Goal: Use online tool/utility: Utilize a website feature to perform a specific function

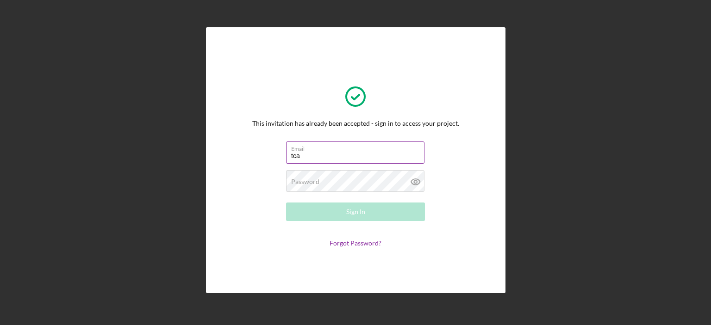
type input "[EMAIL_ADDRESS][DOMAIN_NAME]"
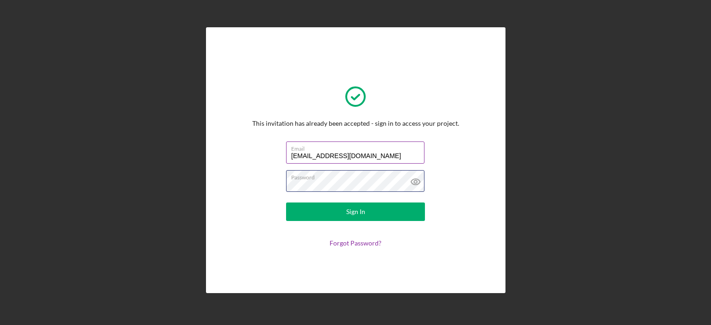
click at [286, 203] on button "Sign In" at bounding box center [355, 212] width 139 height 19
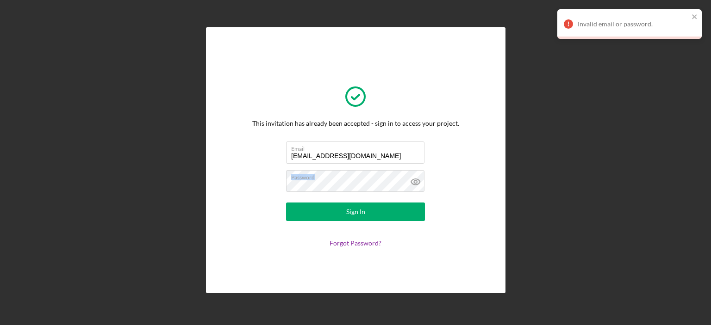
drag, startPoint x: 349, startPoint y: 179, endPoint x: 258, endPoint y: 173, distance: 91.3
click at [258, 173] on div "This invitation has already been accepted - sign in to access your project. Ema…" at bounding box center [355, 160] width 207 height 173
click at [322, 178] on label "Password" at bounding box center [357, 176] width 133 height 10
click at [270, 179] on form "Email [EMAIL_ADDRESS][DOMAIN_NAME] Password Sign In Forgot Password?" at bounding box center [355, 194] width 185 height 105
click at [286, 203] on button "Sign In" at bounding box center [355, 212] width 139 height 19
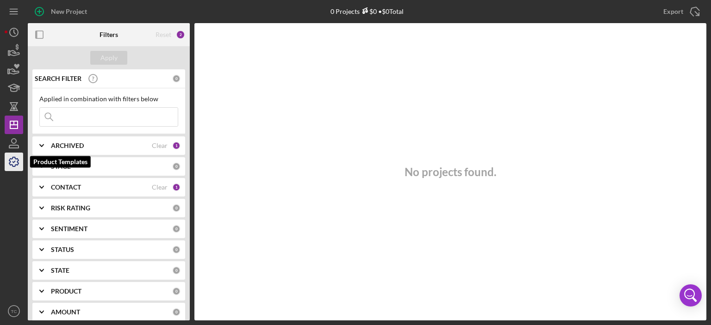
click at [12, 160] on icon "button" at bounding box center [13, 161] width 23 height 23
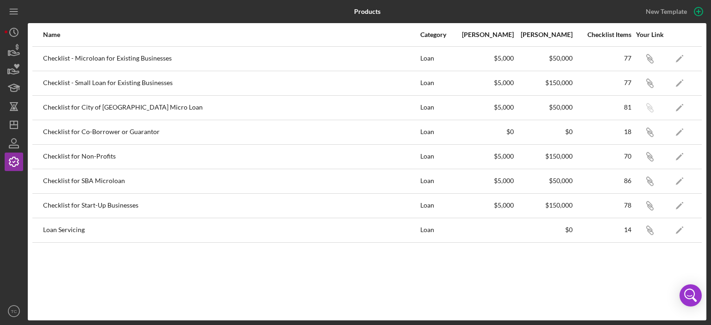
click at [504, 105] on div "$5,000" at bounding box center [485, 107] width 58 height 7
click at [507, 131] on div "$0" at bounding box center [485, 131] width 58 height 7
click at [504, 157] on div "$5,000" at bounding box center [485, 156] width 58 height 7
click at [504, 155] on div "$5,000" at bounding box center [485, 156] width 58 height 7
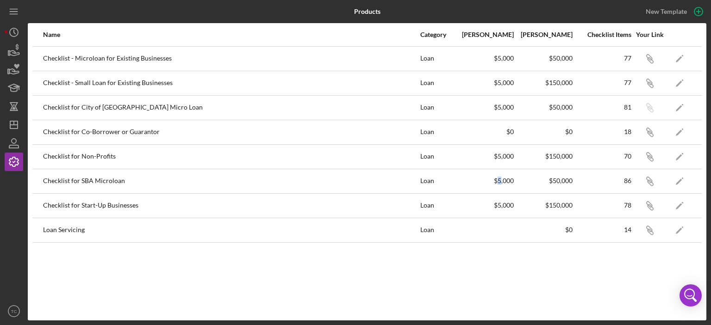
click at [497, 186] on div "$5,000" at bounding box center [485, 181] width 58 height 23
click at [647, 56] on icon "Icon/Link" at bounding box center [649, 58] width 21 height 21
click at [10, 142] on icon "button" at bounding box center [13, 143] width 23 height 23
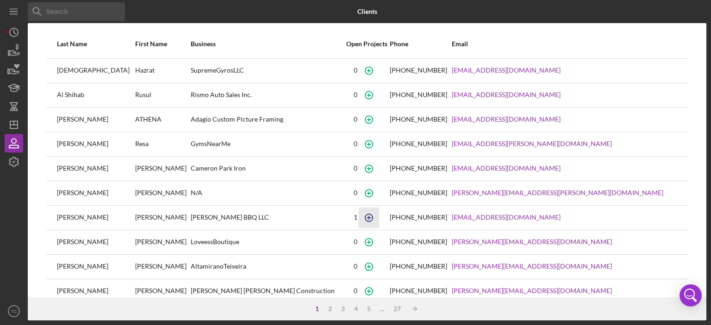
scroll to position [133, 0]
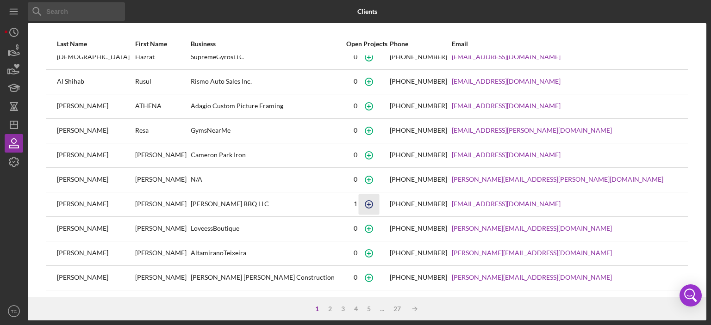
click at [379, 204] on icon "button" at bounding box center [368, 204] width 21 height 21
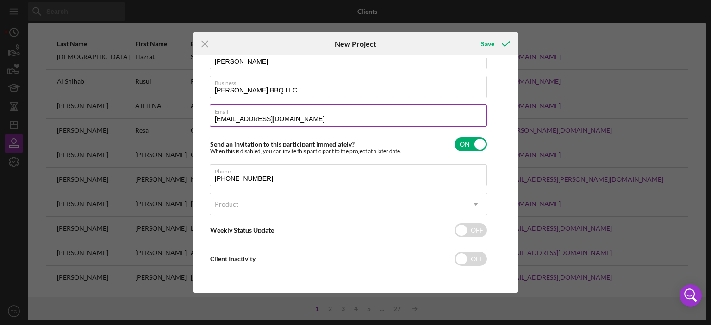
scroll to position [54, 0]
click at [208, 49] on icon "Icon/Menu Close" at bounding box center [204, 43] width 23 height 23
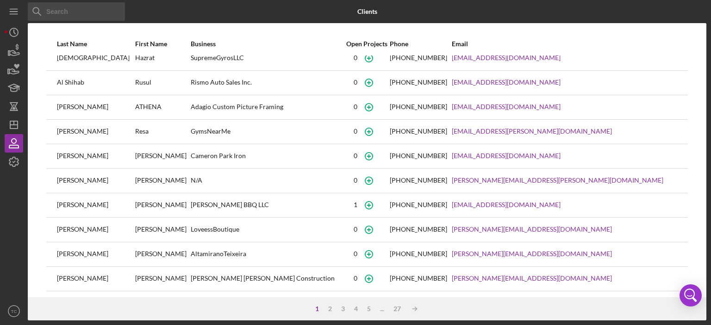
scroll to position [133, 0]
click at [14, 125] on line "button" at bounding box center [13, 125] width 7 height 0
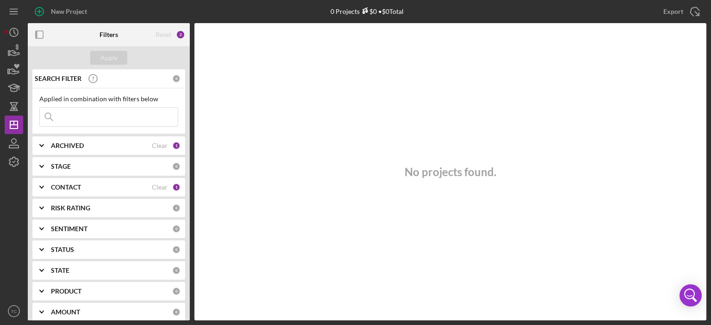
click at [39, 143] on icon "Icon/Expander" at bounding box center [41, 145] width 23 height 23
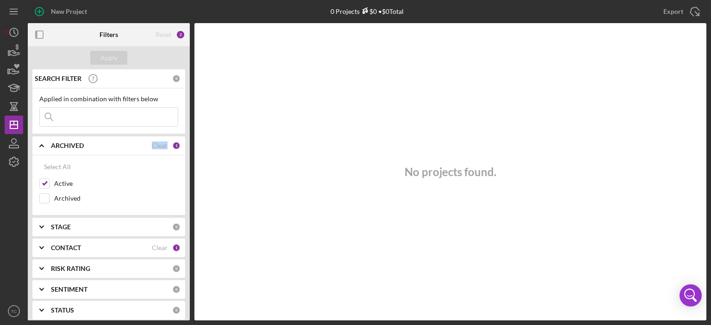
click at [39, 143] on icon "Icon/Expander" at bounding box center [41, 145] width 23 height 23
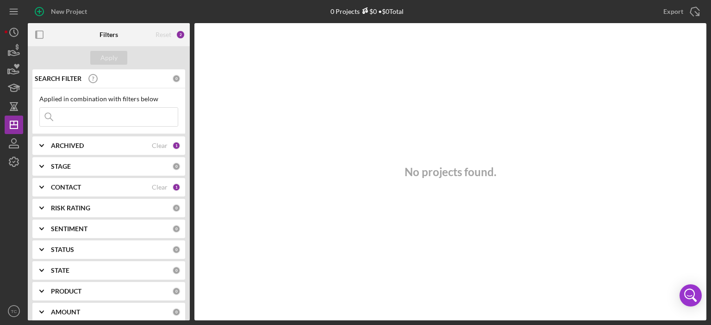
click at [39, 143] on icon "Icon/Expander" at bounding box center [41, 145] width 23 height 23
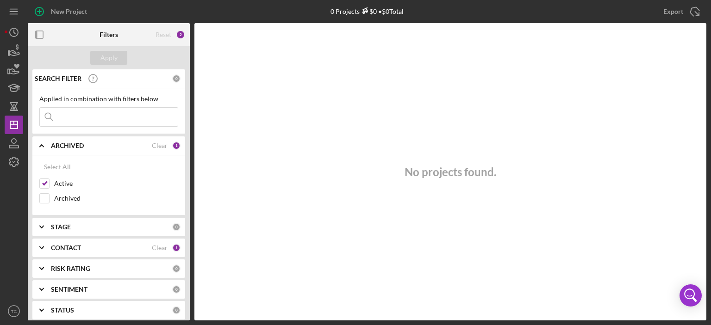
click at [39, 143] on icon "Icon/Expander" at bounding box center [41, 145] width 23 height 23
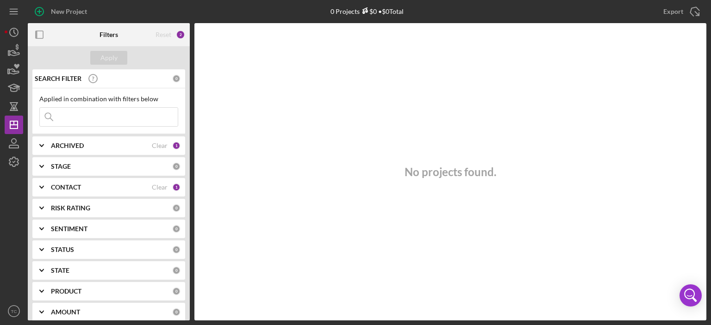
click at [165, 143] on div "ARCHIVED Clear 1" at bounding box center [116, 146] width 130 height 8
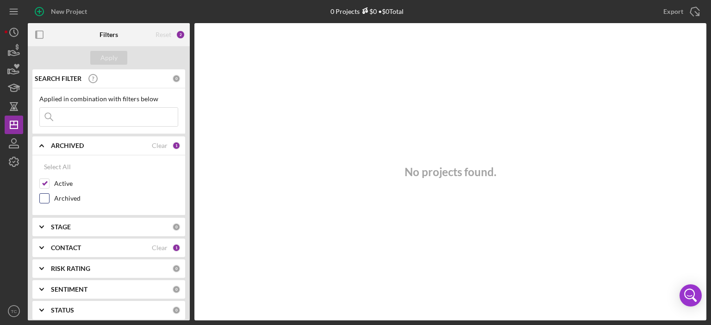
click at [44, 198] on input "Archived" at bounding box center [44, 198] width 9 height 9
checkbox input "true"
click at [43, 185] on input "Active" at bounding box center [44, 183] width 9 height 9
checkbox input "false"
click at [43, 201] on input "Archived" at bounding box center [44, 198] width 9 height 9
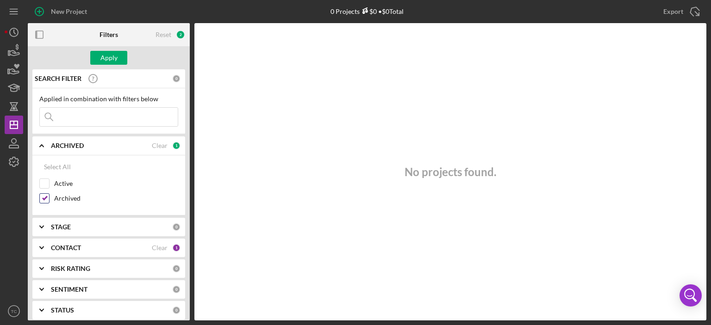
checkbox input "false"
click at [44, 179] on input "Active" at bounding box center [44, 183] width 9 height 9
checkbox input "true"
click at [40, 148] on icon "Icon/Expander" at bounding box center [41, 145] width 23 height 23
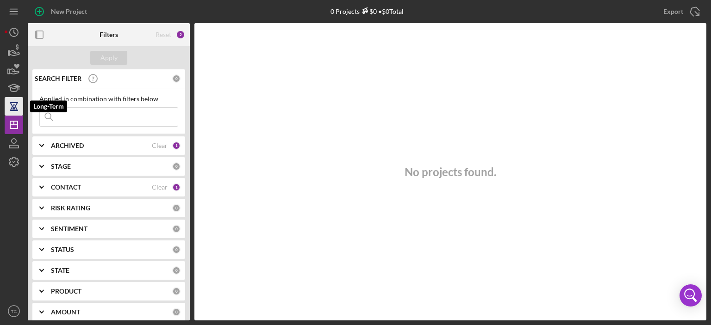
click at [14, 109] on icon "button" at bounding box center [13, 107] width 3 height 5
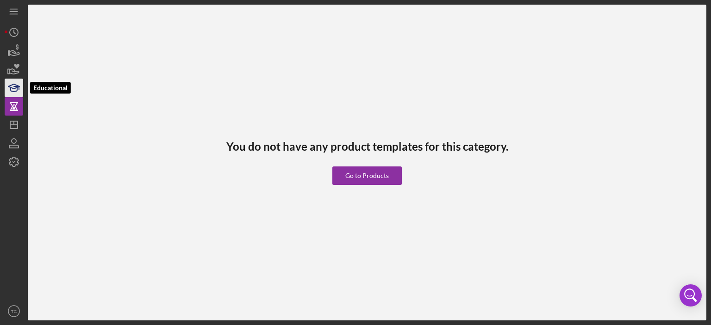
click at [13, 84] on polygon "button" at bounding box center [13, 86] width 11 height 5
click at [12, 75] on icon "button" at bounding box center [13, 69] width 23 height 23
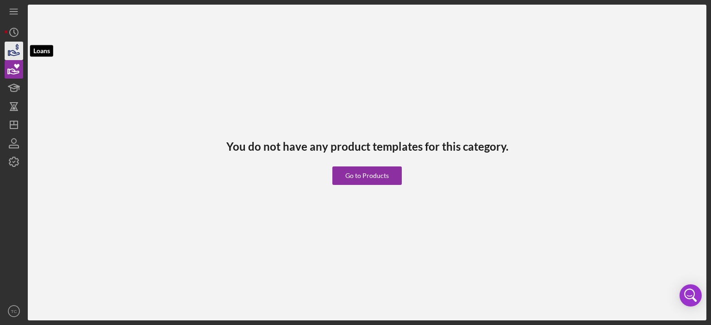
click at [9, 56] on polygon "button" at bounding box center [8, 53] width 1 height 5
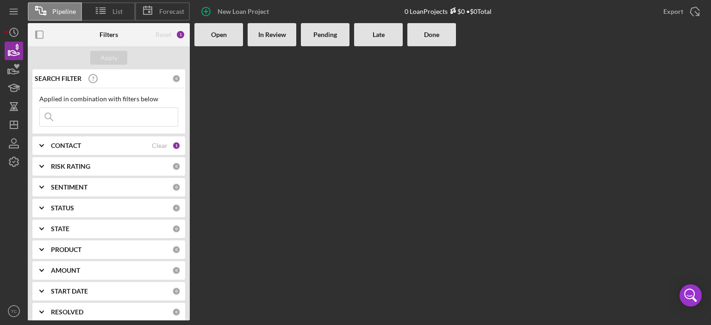
click at [74, 148] on b "CONTACT" at bounding box center [66, 145] width 30 height 7
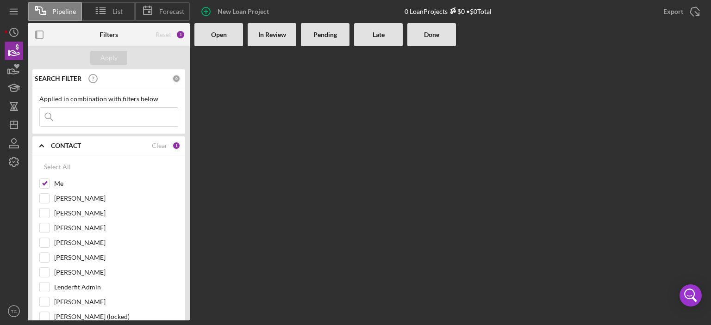
click at [74, 148] on b "CONTACT" at bounding box center [66, 145] width 30 height 7
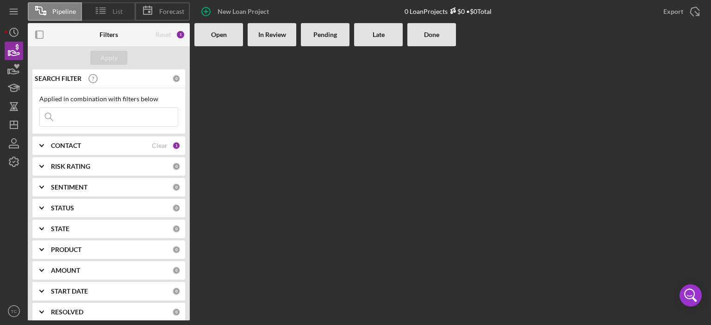
click at [114, 12] on span "List" at bounding box center [117, 11] width 10 height 7
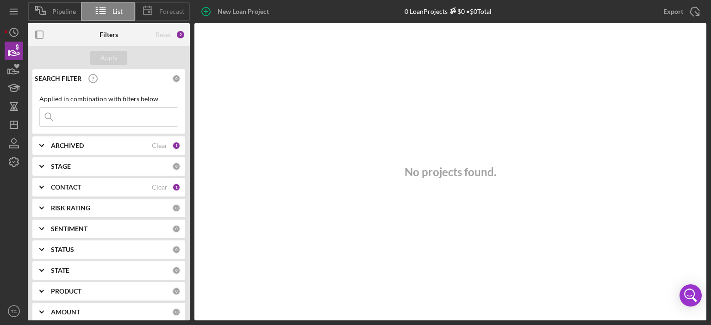
click at [162, 14] on span "Forecast" at bounding box center [171, 11] width 25 height 7
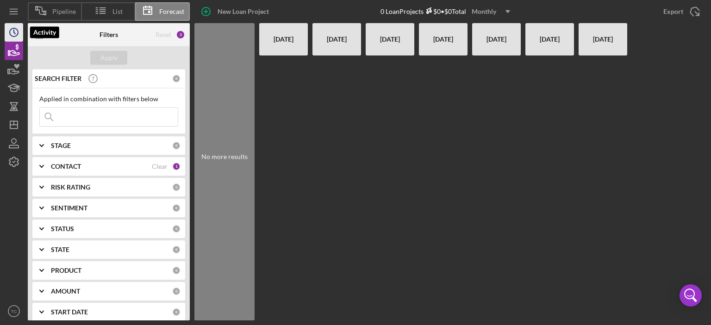
click at [15, 32] on icon "Icon/History" at bounding box center [13, 32] width 23 height 23
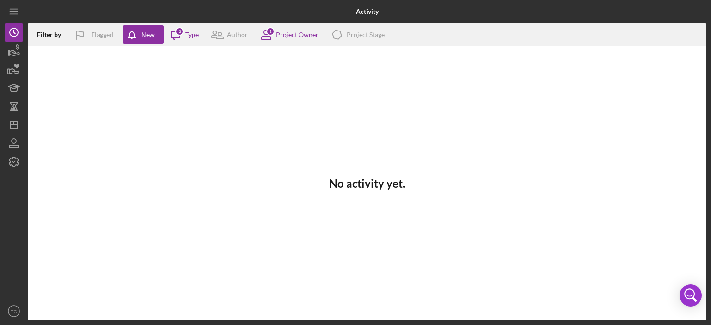
click at [391, 187] on h3 "No activity yet." at bounding box center [367, 183] width 76 height 13
click at [186, 31] on icon "Icon/Message" at bounding box center [175, 34] width 23 height 23
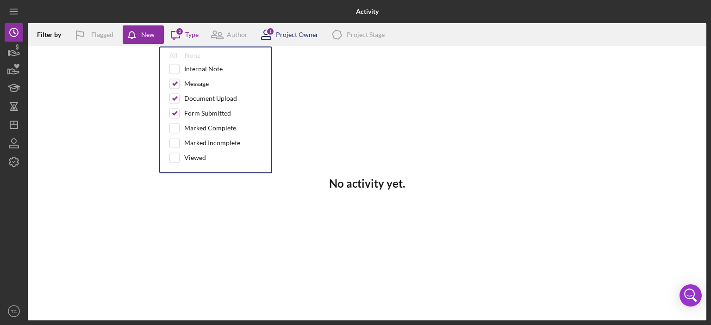
click at [280, 32] on div "Project Owner" at bounding box center [297, 34] width 43 height 7
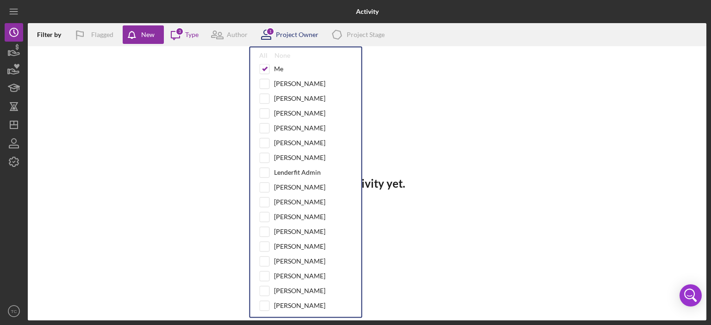
click at [280, 32] on div "Project Owner" at bounding box center [297, 34] width 43 height 7
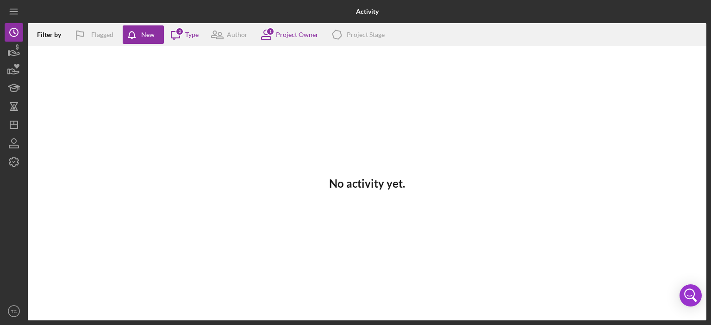
click at [568, 146] on div "No activity yet." at bounding box center [367, 183] width 678 height 274
click at [16, 131] on icon "Icon/Dashboard" at bounding box center [13, 124] width 23 height 23
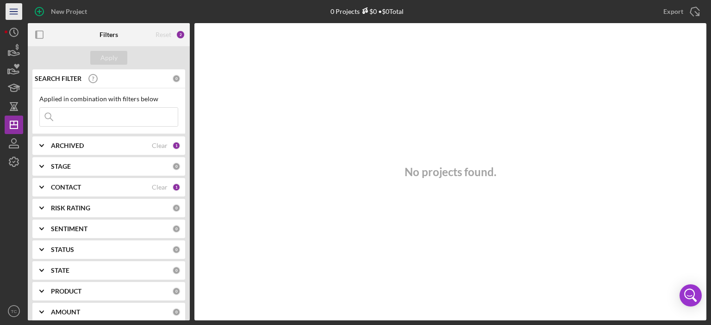
click at [13, 11] on icon "Icon/Menu" at bounding box center [14, 11] width 21 height 21
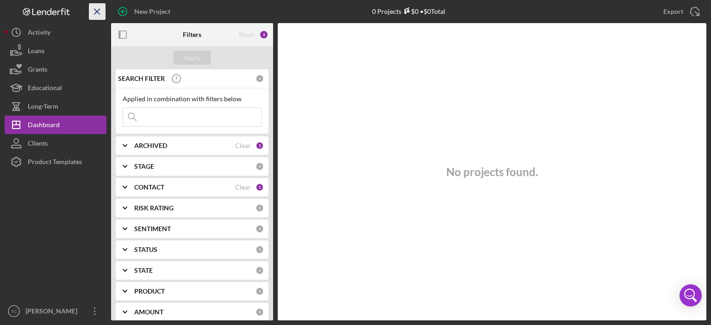
click at [98, 11] on line "button" at bounding box center [96, 11] width 5 height 5
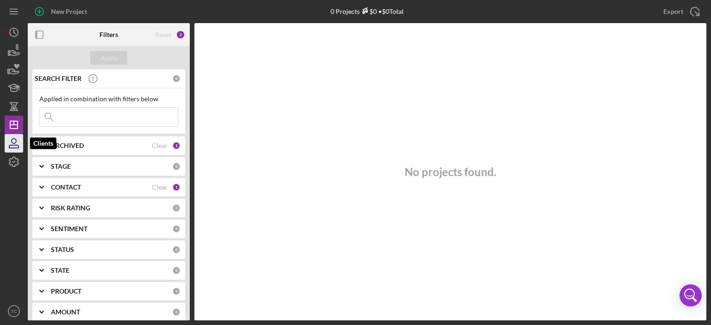
click at [19, 141] on icon "button" at bounding box center [13, 143] width 23 height 23
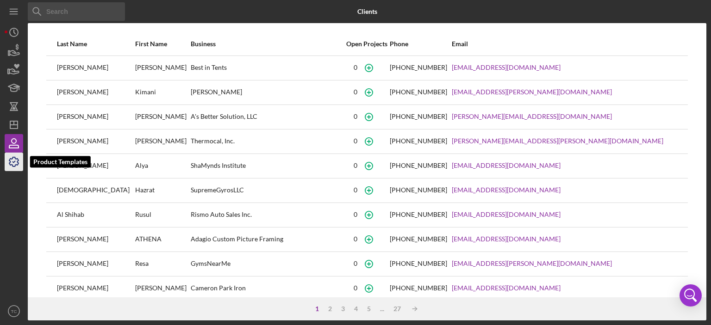
click at [14, 162] on polyline "button" at bounding box center [14, 161] width 2 height 1
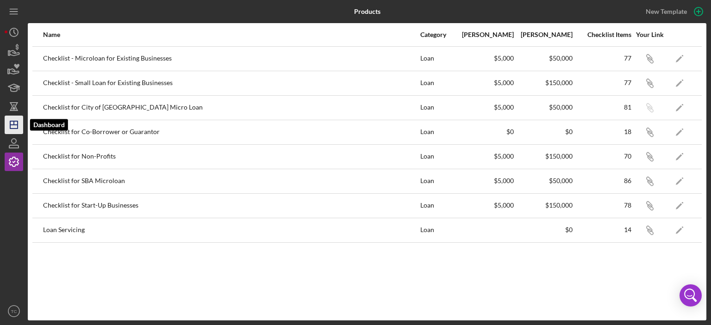
click at [17, 129] on polygon "button" at bounding box center [13, 124] width 7 height 7
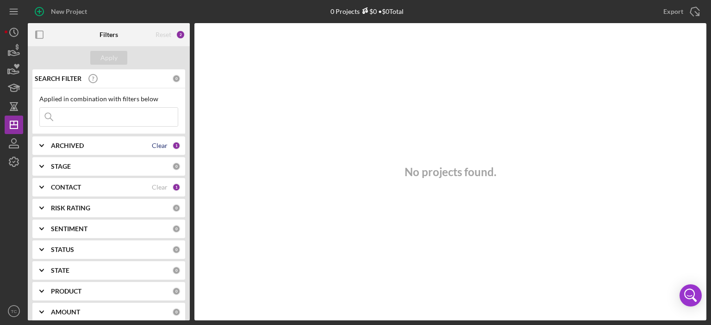
click at [154, 145] on div "Clear" at bounding box center [160, 145] width 16 height 7
click at [43, 142] on icon "Icon/Expander" at bounding box center [41, 145] width 23 height 23
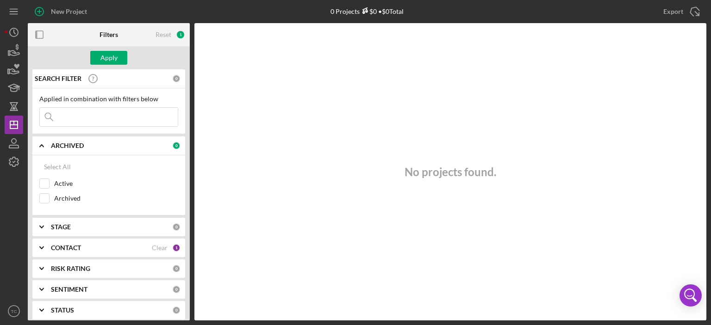
click at [42, 142] on icon "Icon/Expander" at bounding box center [41, 145] width 23 height 23
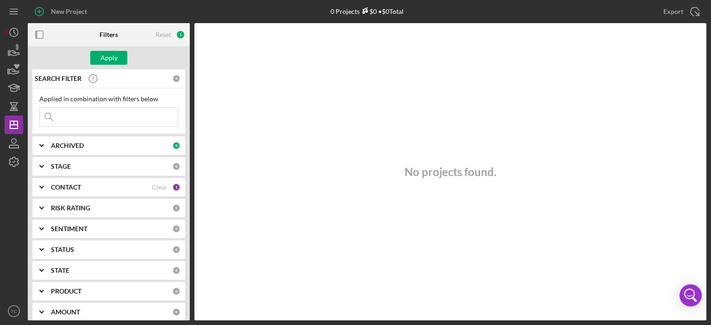
click at [172, 186] on div "1" at bounding box center [176, 187] width 8 height 8
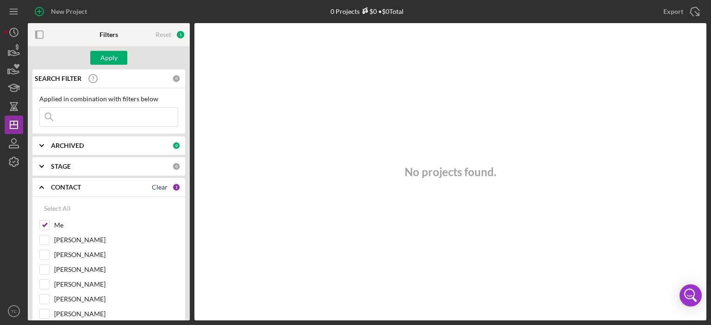
click at [155, 187] on div "Clear" at bounding box center [160, 187] width 16 height 7
checkbox input "false"
click at [44, 189] on icon "Icon/Expander" at bounding box center [41, 187] width 23 height 23
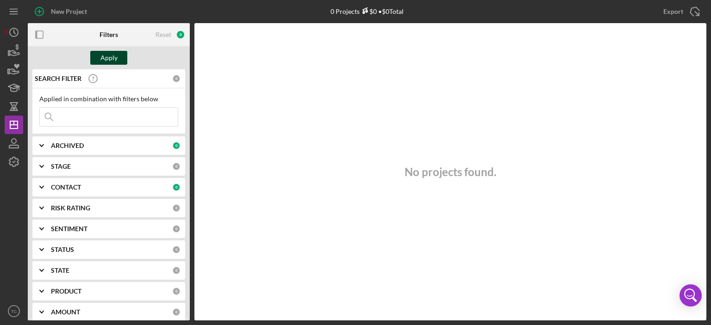
click at [115, 55] on div "Apply" at bounding box center [108, 58] width 17 height 14
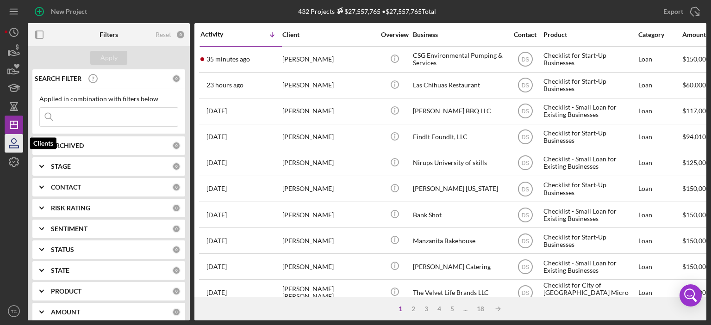
click at [16, 146] on icon "button" at bounding box center [13, 143] width 23 height 23
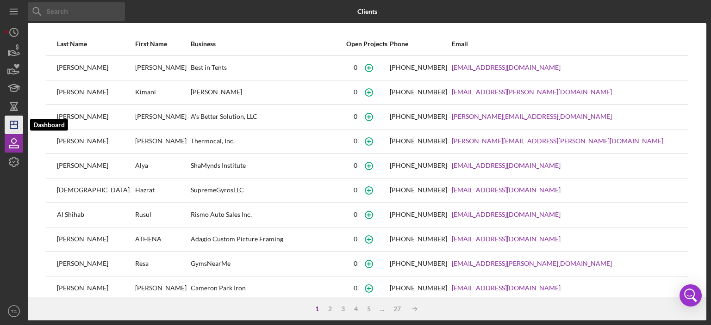
click at [17, 121] on polygon "button" at bounding box center [13, 124] width 7 height 7
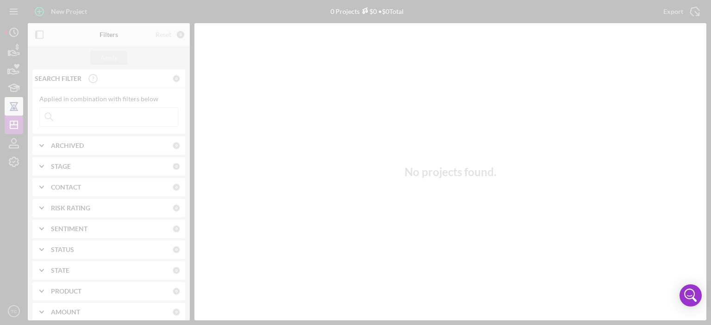
click at [17, 111] on div at bounding box center [355, 162] width 711 height 325
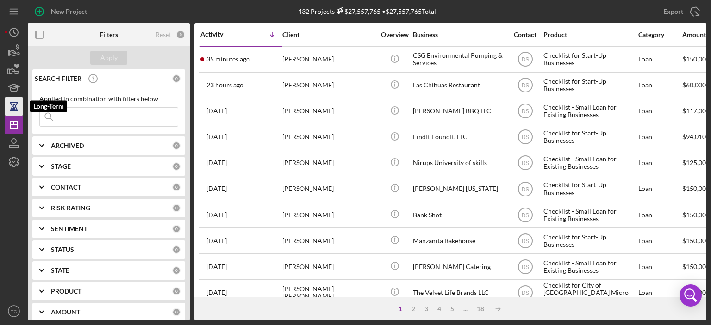
click at [12, 102] on icon "button" at bounding box center [14, 102] width 8 height 1
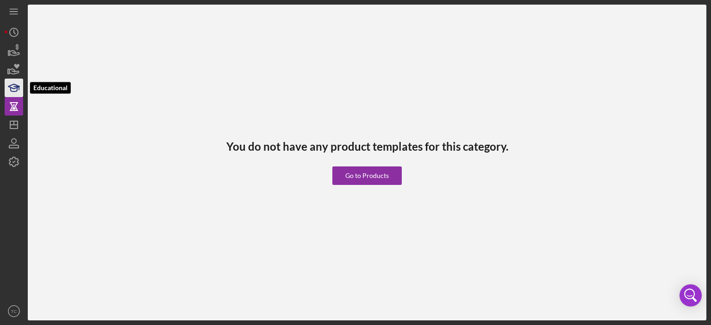
click at [14, 87] on icon "button" at bounding box center [16, 88] width 5 height 3
click at [11, 70] on icon "button" at bounding box center [13, 69] width 23 height 23
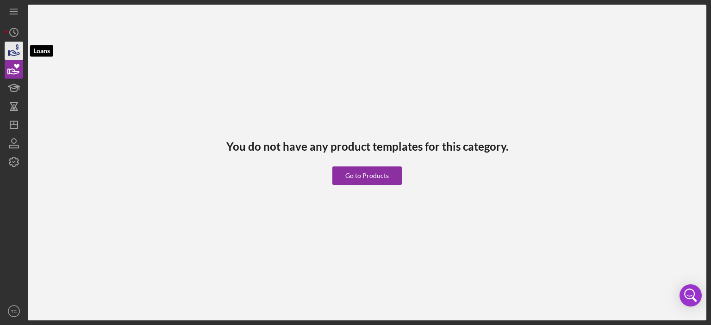
click at [11, 45] on icon "button" at bounding box center [13, 50] width 23 height 23
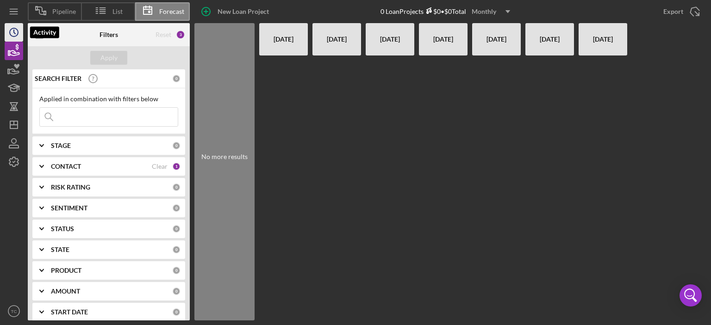
click at [13, 29] on icon "Icon/History" at bounding box center [13, 32] width 23 height 23
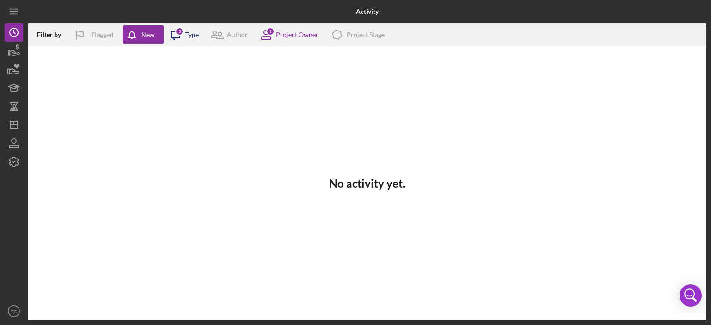
click at [188, 33] on div "Type" at bounding box center [191, 34] width 13 height 7
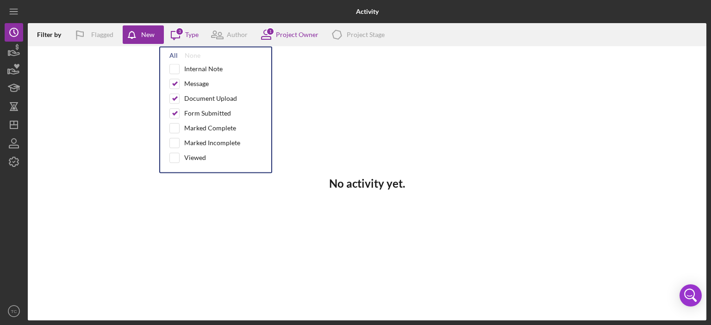
click at [174, 52] on div "All" at bounding box center [173, 55] width 8 height 7
checkbox input "true"
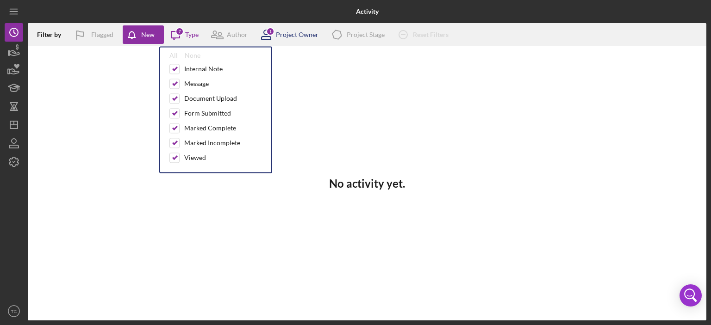
click at [302, 36] on div "Project Owner" at bounding box center [297, 34] width 43 height 7
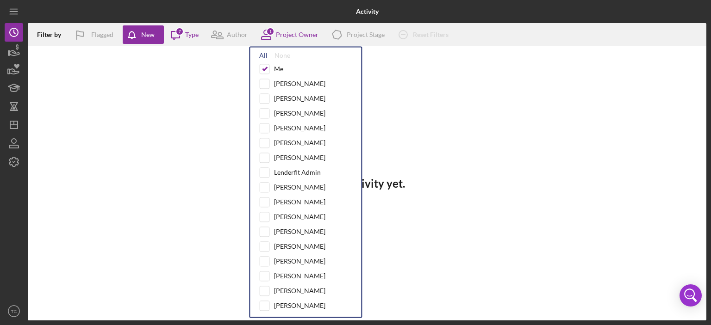
click at [264, 56] on div "All" at bounding box center [263, 55] width 8 height 7
checkbox input "true"
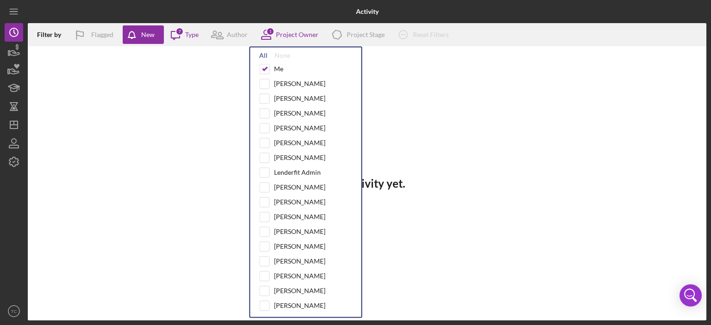
checkbox input "true"
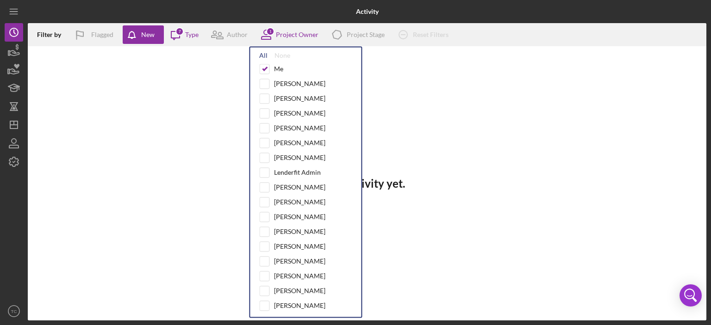
checkbox input "true"
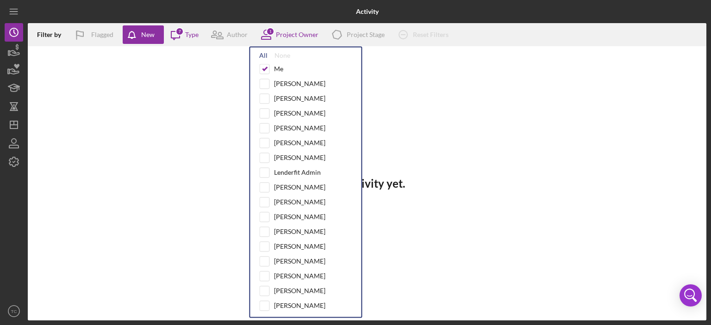
checkbox input "true"
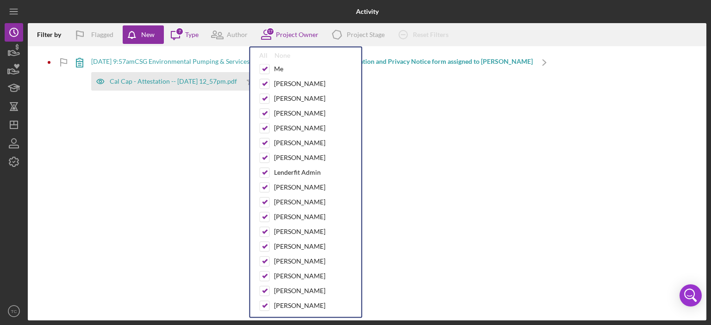
click at [433, 128] on div "Filter by Flagged New Icon/Message 7 Type Author 17 Project Owner All None Me S…" at bounding box center [367, 171] width 678 height 297
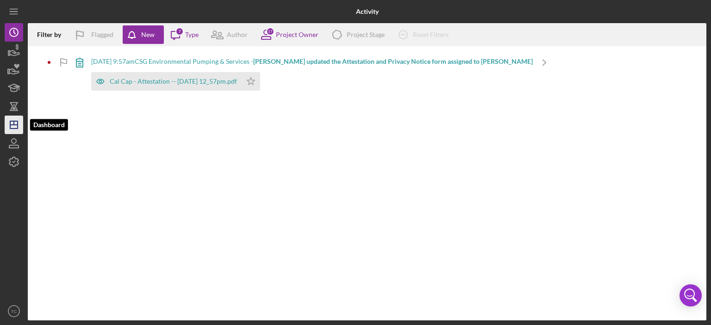
click at [17, 126] on polygon "button" at bounding box center [13, 124] width 7 height 7
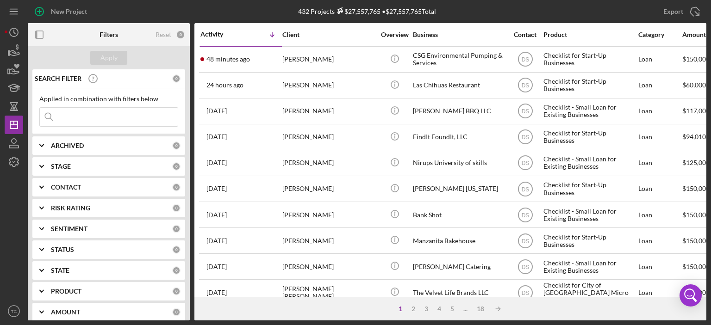
click at [76, 115] on input at bounding box center [109, 117] width 138 height 19
click at [16, 163] on icon "button" at bounding box center [13, 161] width 23 height 23
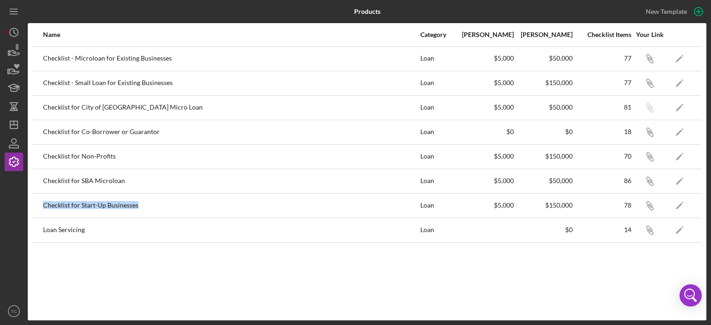
drag, startPoint x: 194, startPoint y: 207, endPoint x: 41, endPoint y: 204, distance: 153.6
click at [41, 204] on tr "Checklist for Start-Up Businesses Loan $5,000 $150,000 78 Icon/Link Icon/Edit" at bounding box center [366, 205] width 669 height 25
click at [209, 205] on div "Checklist for Start-Up Businesses" at bounding box center [231, 205] width 376 height 23
drag, startPoint x: 43, startPoint y: 204, endPoint x: 136, endPoint y: 202, distance: 93.9
click at [136, 202] on td "Checklist for Start-Up Businesses" at bounding box center [231, 205] width 377 height 25
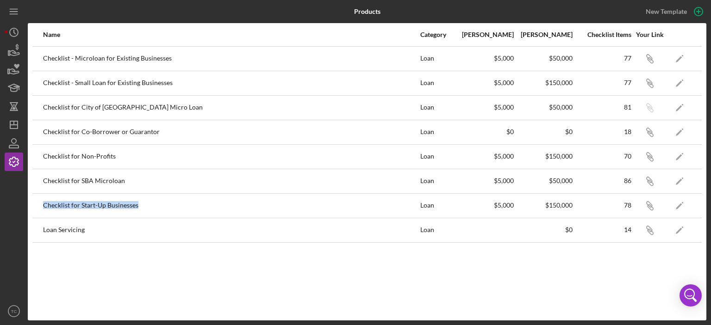
click at [137, 203] on div "Checklist for Start-Up Businesses" at bounding box center [231, 205] width 376 height 23
click at [137, 206] on div "Checklist for Start-Up Businesses" at bounding box center [231, 205] width 376 height 23
drag, startPoint x: 42, startPoint y: 205, endPoint x: 148, endPoint y: 212, distance: 106.2
click at [148, 212] on tr "Checklist for Start-Up Businesses Loan $5,000 $150,000 78 Icon/Link Icon/Edit" at bounding box center [366, 205] width 669 height 25
click at [127, 204] on div "Checklist for Start-Up Businesses" at bounding box center [231, 205] width 376 height 23
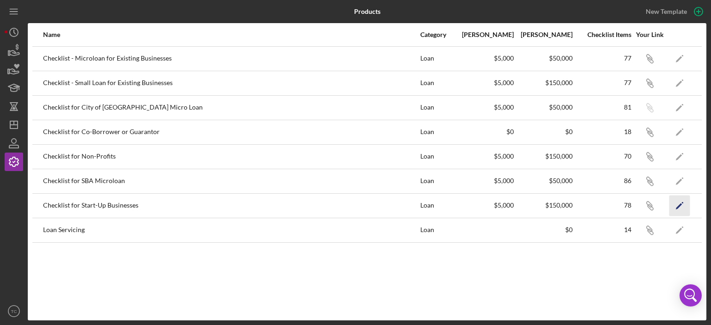
click at [675, 204] on icon "Icon/Edit" at bounding box center [679, 205] width 21 height 21
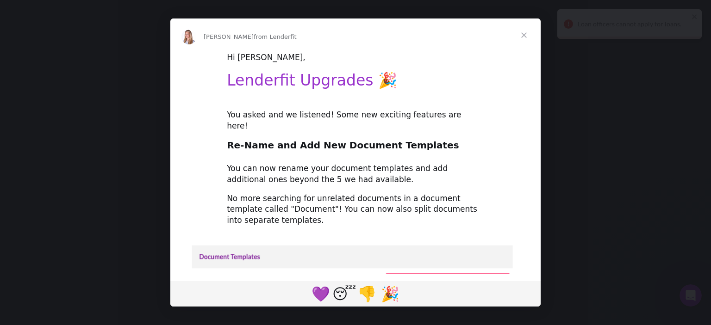
click at [526, 39] on span "Close" at bounding box center [523, 35] width 33 height 33
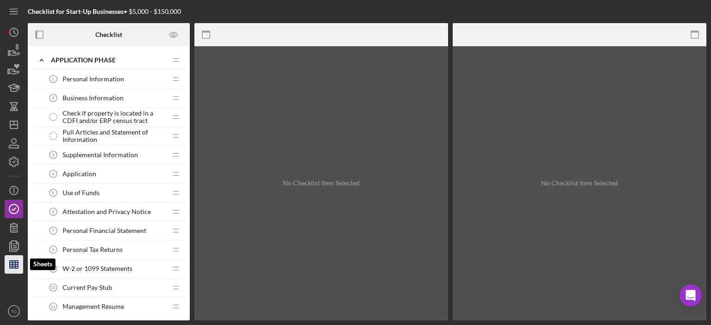
click at [13, 265] on line "button" at bounding box center [14, 265] width 8 height 0
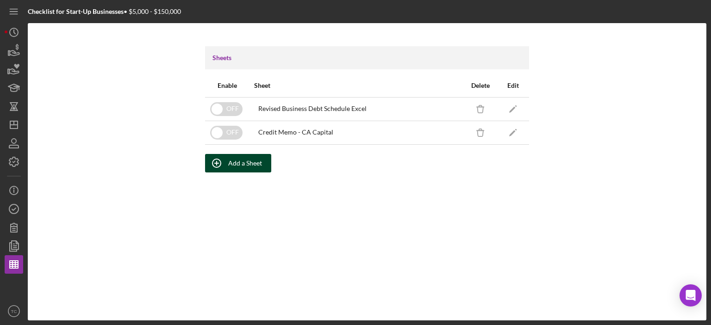
click at [241, 166] on div "Add a Sheet" at bounding box center [245, 163] width 34 height 19
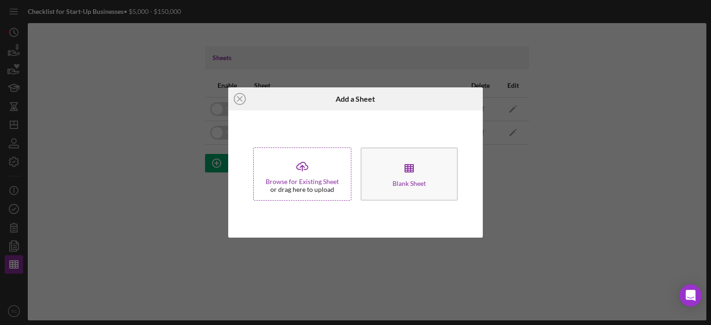
click at [320, 178] on div "Browse for Existing Sheet" at bounding box center [302, 181] width 73 height 7
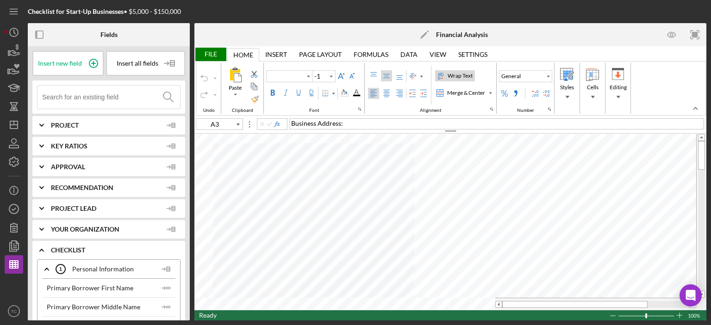
type input "Calibri"
type input "11"
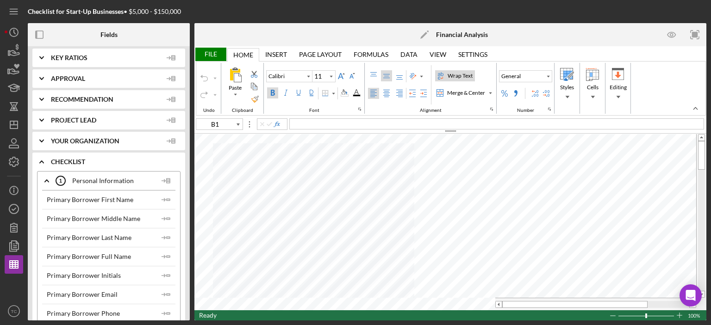
scroll to position [93, 0]
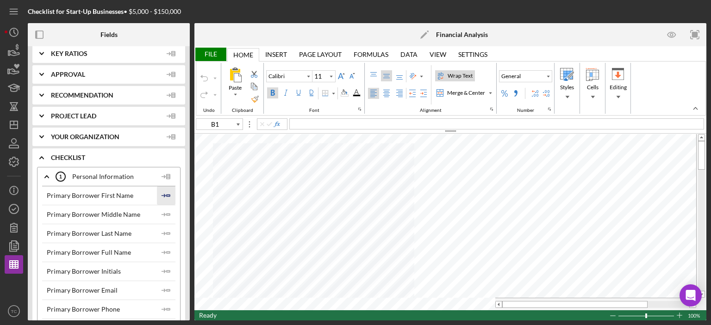
click at [167, 196] on polygon "button" at bounding box center [168, 195] width 3 height 1
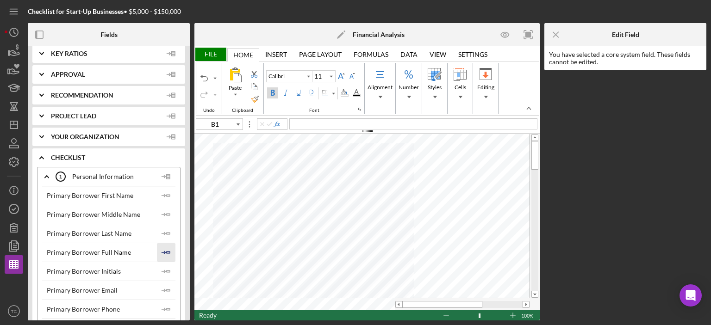
click at [167, 250] on icon "Icon/Insert Field" at bounding box center [166, 252] width 19 height 19
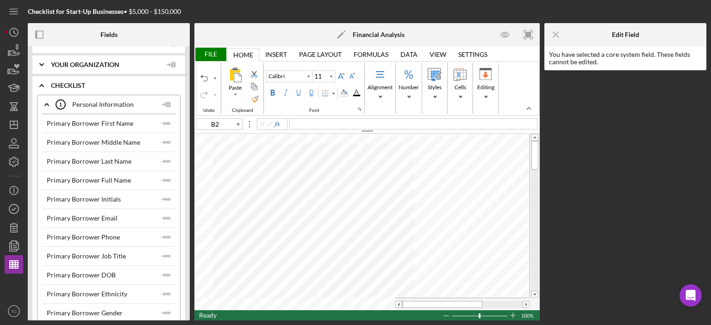
scroll to position [185, 0]
type input "B3"
click at [49, 81] on icon "Icon/Expander" at bounding box center [46, 84] width 23 height 23
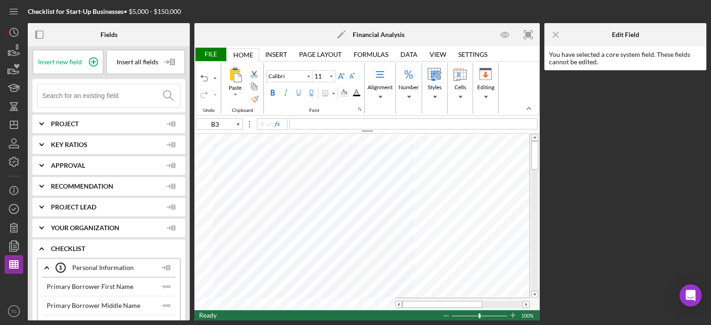
scroll to position [0, 0]
click at [89, 99] on input at bounding box center [111, 97] width 138 height 23
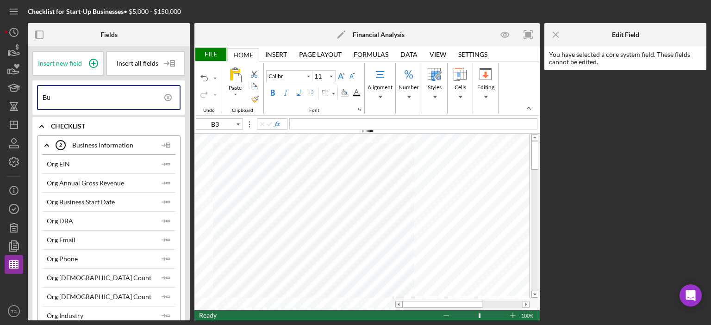
type input "B"
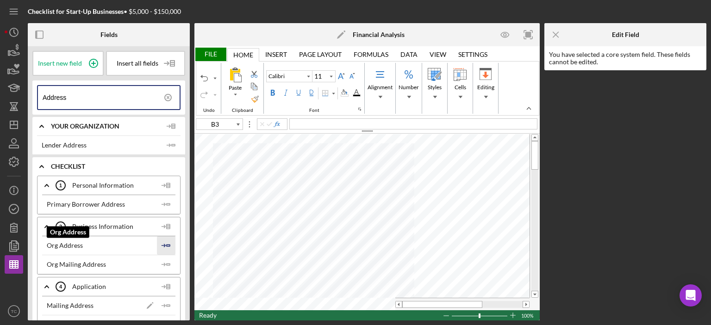
type input "Address"
click at [166, 246] on icon "Icon/Insert Field" at bounding box center [166, 245] width 19 height 19
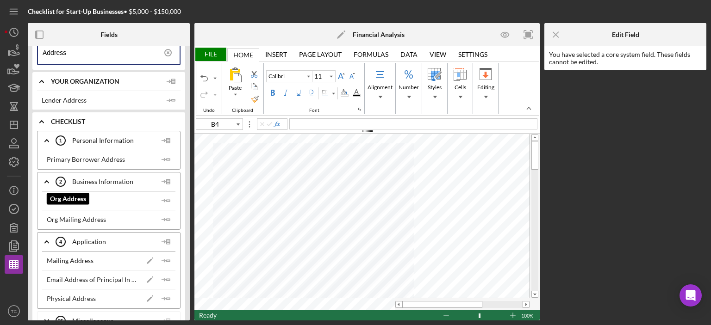
scroll to position [46, 0]
click at [163, 216] on icon "Icon/Insert Field" at bounding box center [166, 218] width 19 height 19
type input "B6"
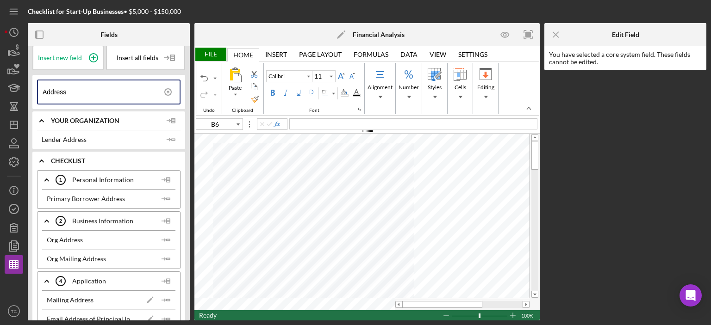
scroll to position [0, 0]
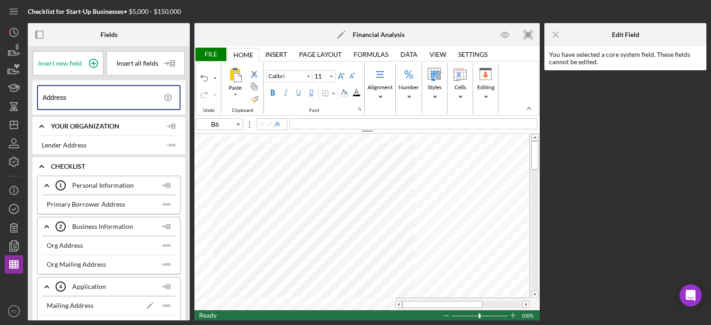
drag, startPoint x: 86, startPoint y: 98, endPoint x: 0, endPoint y: 98, distance: 86.0
click at [0, 98] on div "Checklist for Start-Up Businesses • $5,000 - $150,000 Fields Insert new field I…" at bounding box center [355, 162] width 711 height 325
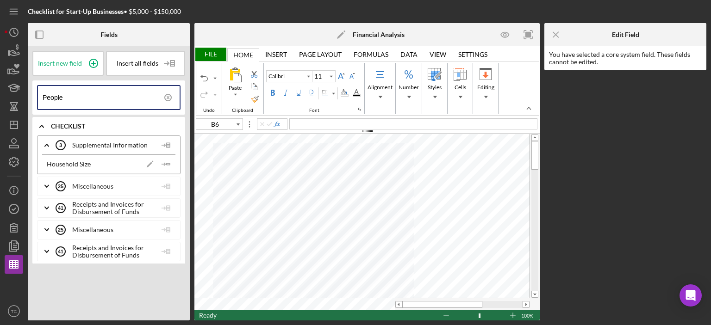
drag, startPoint x: 74, startPoint y: 95, endPoint x: 0, endPoint y: 94, distance: 74.5
click at [0, 94] on div "Checklist for Start-Up Businesses • $5,000 - $150,000 Fields Insert new field I…" at bounding box center [355, 162] width 711 height 325
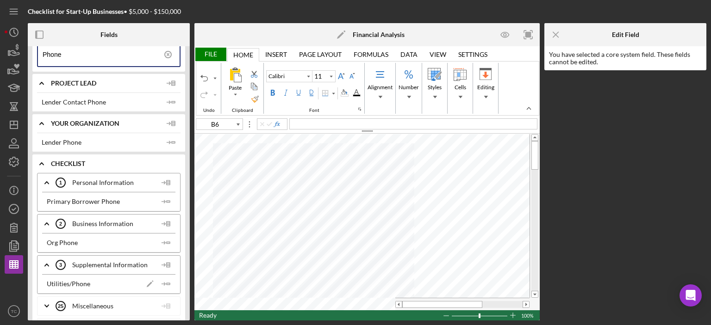
scroll to position [46, 0]
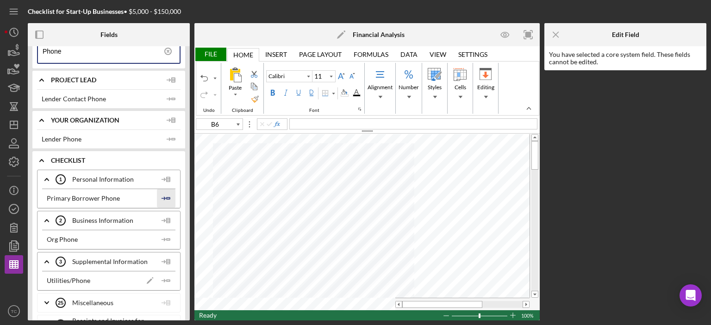
type input "Phone"
click at [164, 198] on icon "Icon/Insert Field" at bounding box center [166, 198] width 19 height 19
type input "B7"
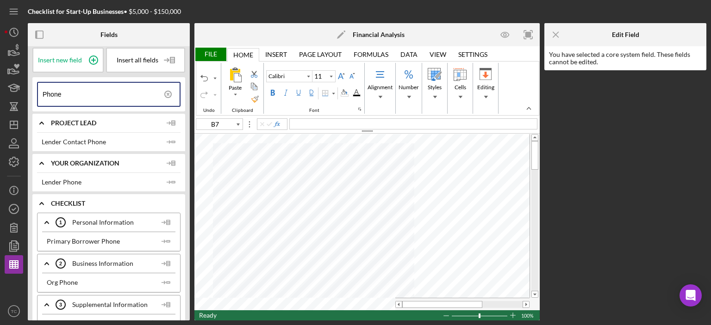
scroll to position [0, 0]
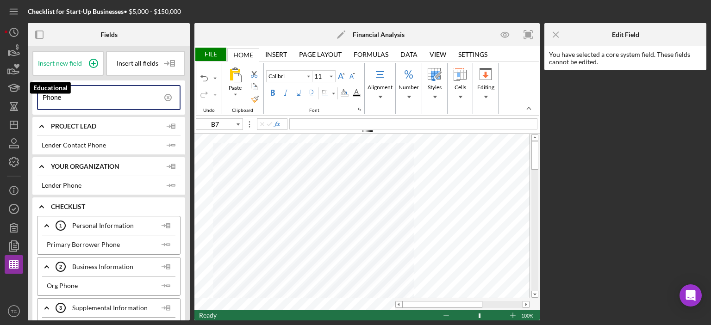
drag, startPoint x: 65, startPoint y: 96, endPoint x: 0, endPoint y: 87, distance: 65.8
click at [0, 87] on div "Checklist for Start-Up Businesses • $5,000 - $150,000 Fields Insert new field I…" at bounding box center [355, 162] width 711 height 325
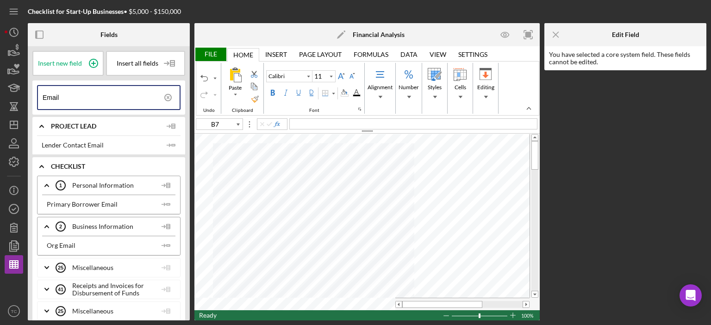
type input "Email"
click at [169, 203] on icon "Icon/Insert Field" at bounding box center [166, 204] width 19 height 19
type input "B8"
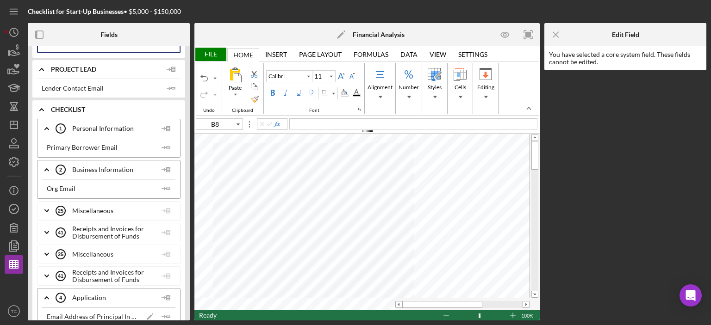
scroll to position [70, 0]
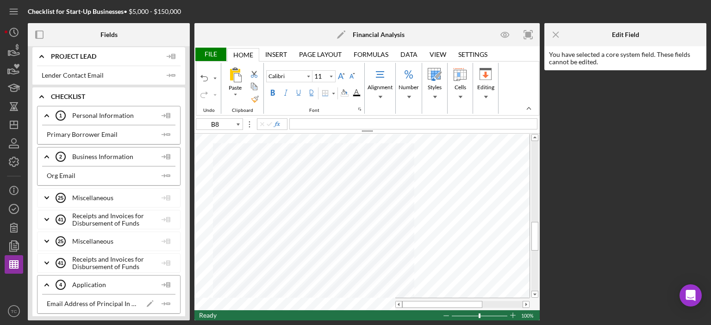
click at [42, 96] on polyline at bounding box center [42, 97] width 4 height 2
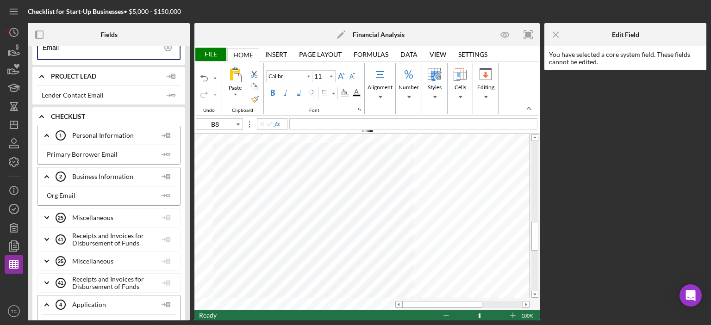
scroll to position [0, 0]
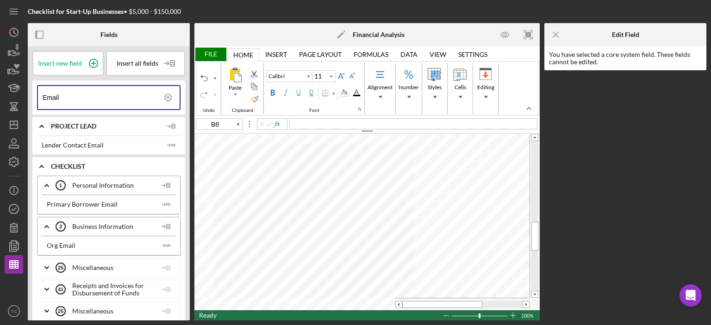
click at [167, 98] on icon at bounding box center [168, 98] width 2 height 2
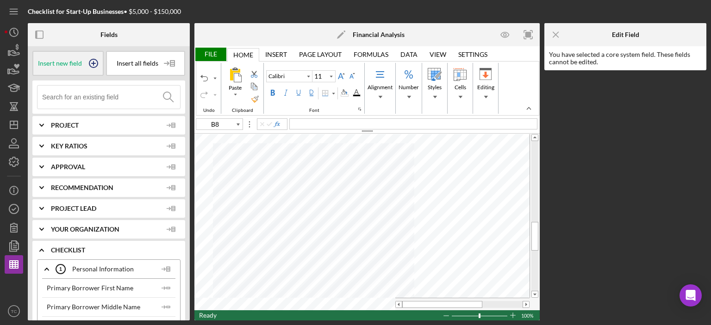
click at [66, 61] on span "Insert new field" at bounding box center [60, 63] width 44 height 7
type input "B9"
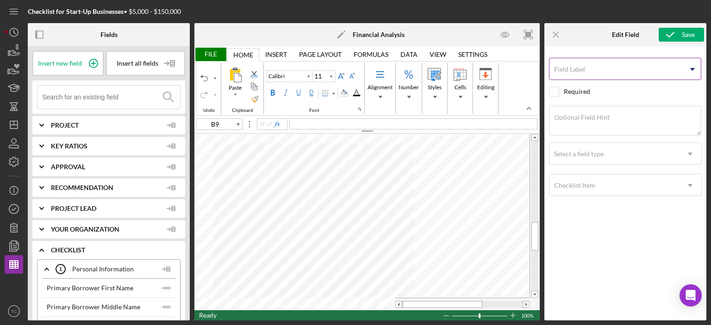
click at [643, 72] on input "Field Label" at bounding box center [625, 69] width 152 height 22
type input "Collateral Narrative"
click at [555, 93] on input "checkbox" at bounding box center [553, 91] width 9 height 9
checkbox input "true"
click at [608, 118] on textarea "Optional Field Hint" at bounding box center [625, 121] width 152 height 30
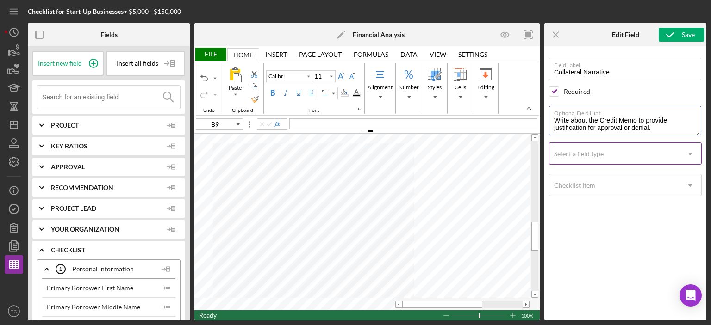
type textarea "Write about the Credit Memo to provide justification for approval or denial."
click at [596, 158] on div "Select a field type" at bounding box center [614, 153] width 130 height 21
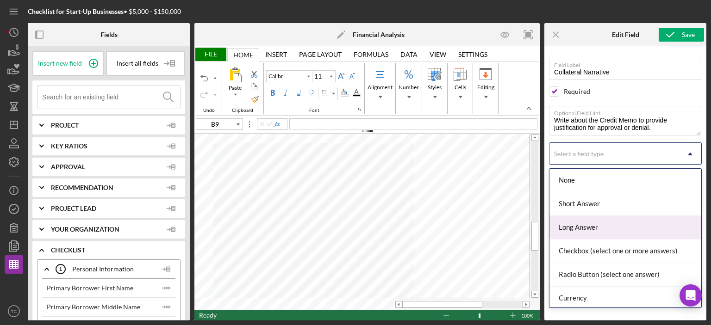
click at [619, 225] on div "Long Answer" at bounding box center [625, 228] width 152 height 24
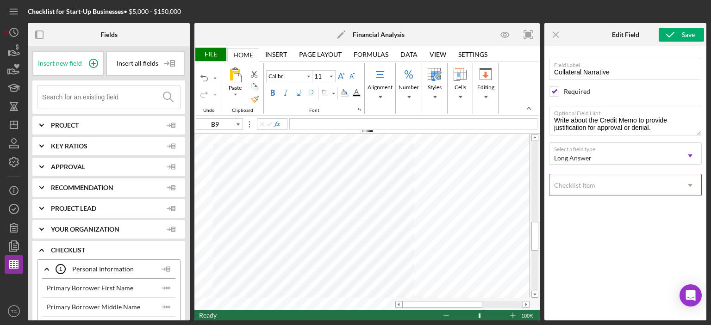
click at [607, 183] on div "Checklist Item" at bounding box center [614, 185] width 130 height 21
click at [605, 188] on div "Checklist Item" at bounding box center [614, 185] width 130 height 21
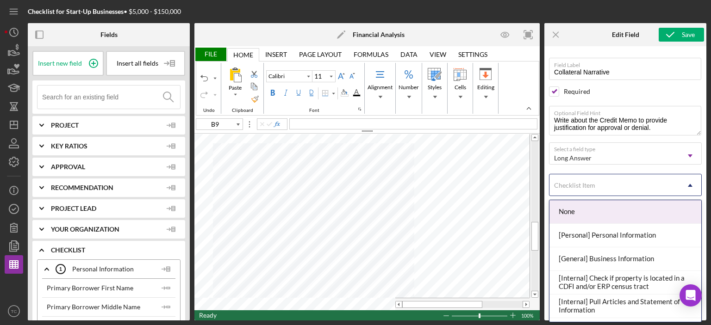
click at [598, 183] on div "Checklist Item" at bounding box center [614, 185] width 130 height 21
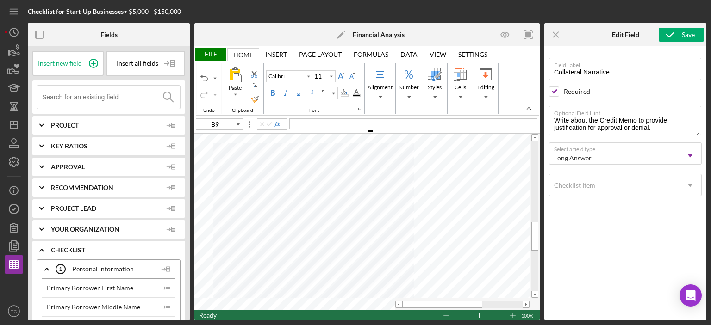
click at [609, 247] on div "Field Label Collateral Narrative Select pre-existing field Required Optional Fi…" at bounding box center [625, 181] width 153 height 260
click at [553, 90] on input "checkbox" at bounding box center [553, 91] width 9 height 9
click at [553, 94] on input "checkbox" at bounding box center [553, 91] width 9 height 9
click at [551, 93] on input "checkbox" at bounding box center [553, 91] width 9 height 9
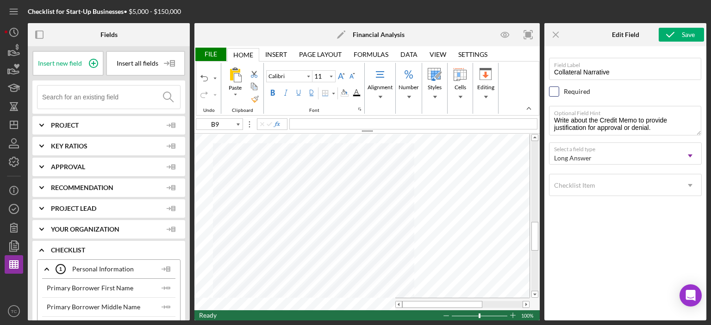
checkbox input "true"
click at [577, 124] on textarea "Write about the Credit Memo to provide justification for approval or denial." at bounding box center [625, 121] width 152 height 30
click at [608, 155] on div "Long Answer" at bounding box center [614, 158] width 130 height 21
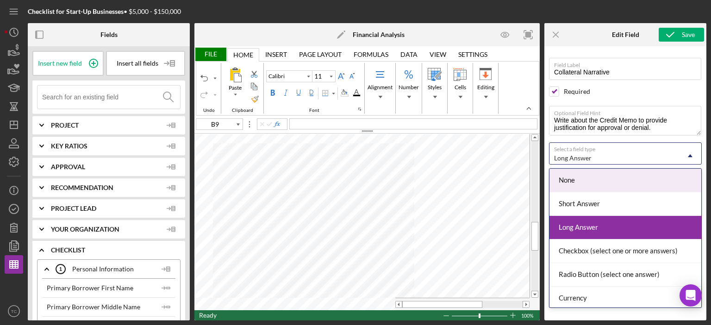
click at [608, 155] on div "Long Answer" at bounding box center [614, 158] width 130 height 21
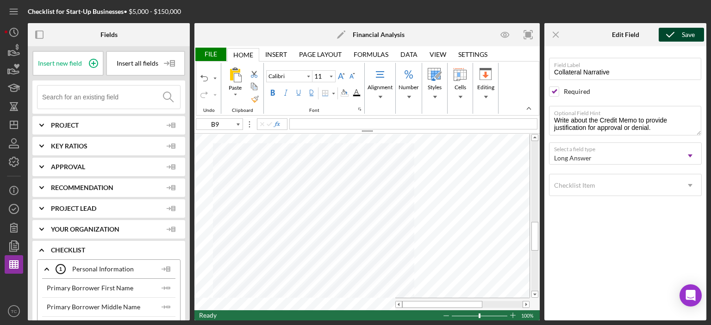
click at [676, 35] on icon "submit" at bounding box center [669, 34] width 23 height 23
checkbox input "false"
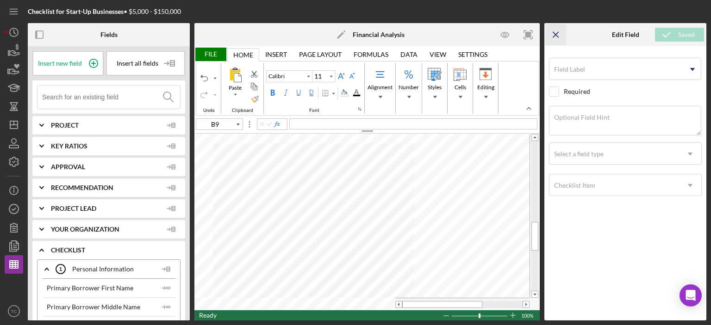
click at [556, 34] on line "button" at bounding box center [555, 34] width 5 height 5
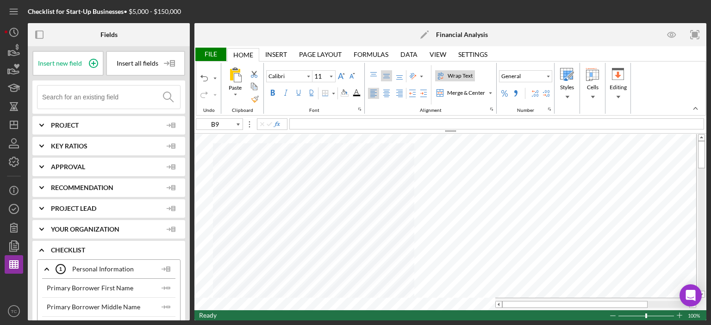
click at [43, 251] on icon "Icon/Expander" at bounding box center [41, 250] width 23 height 23
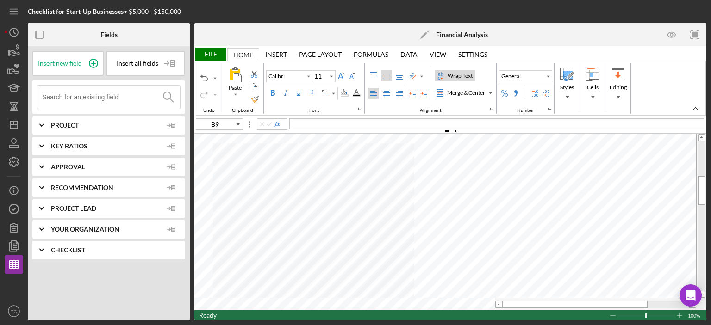
type input "12.5"
type input "A30"
click at [466, 92] on div "Merge & Center" at bounding box center [466, 93] width 42 height 8
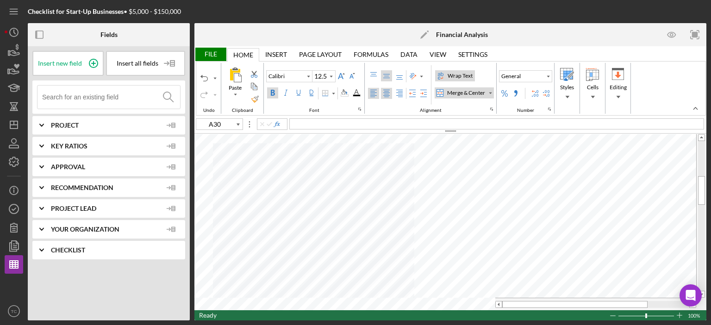
click at [375, 94] on div "Left Align" at bounding box center [373, 93] width 7 height 7
click at [373, 74] on div "Top Align" at bounding box center [373, 75] width 7 height 7
click at [343, 91] on div "Background Color" at bounding box center [343, 92] width 7 height 7
type input "10"
type input "A36"
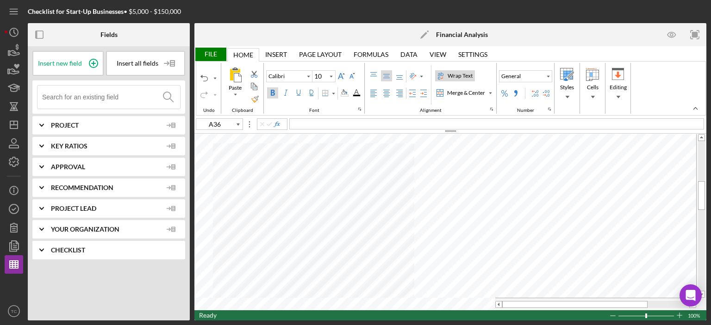
type input "11"
type input "A29"
click at [462, 92] on div "Merge & Center" at bounding box center [466, 93] width 42 height 8
click at [373, 92] on div "Left Align" at bounding box center [373, 93] width 7 height 7
type input "12.5"
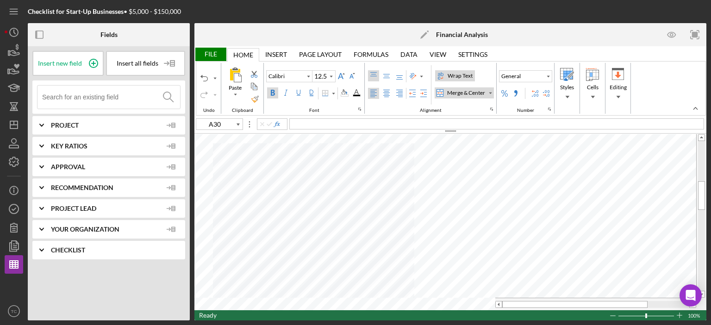
type input "M18"
type input "11"
type input "D13"
type input "10"
type input "A30"
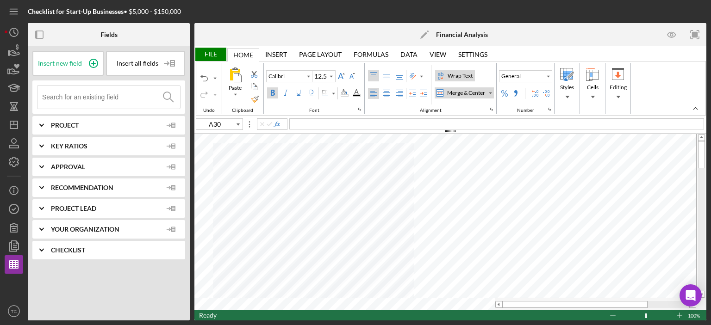
type input "11"
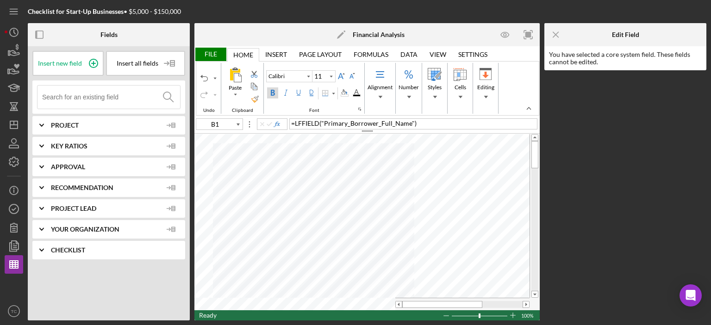
type input "C1"
click at [553, 37] on icon "Icon/Menu Close" at bounding box center [555, 35] width 21 height 21
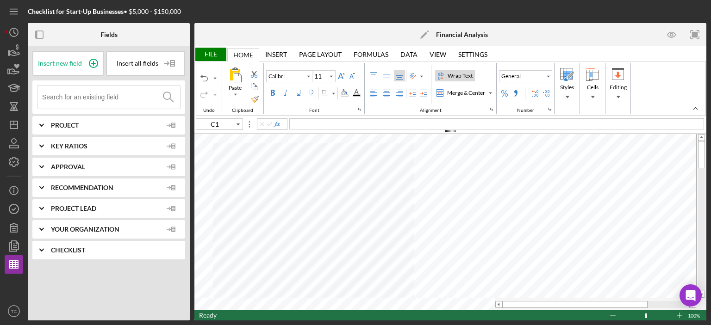
click at [72, 103] on input at bounding box center [111, 97] width 138 height 23
click at [41, 129] on icon "Icon/Expander" at bounding box center [41, 125] width 23 height 23
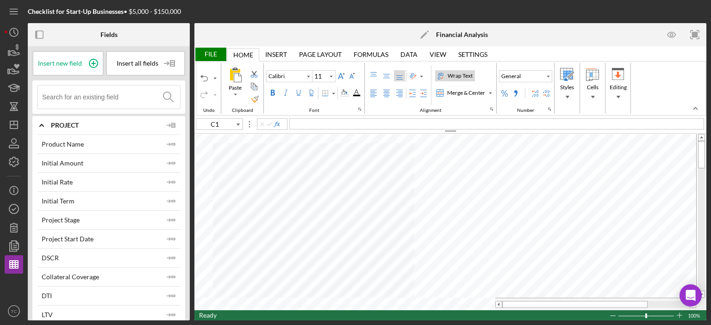
click at [42, 118] on icon "Icon/Expander" at bounding box center [41, 125] width 23 height 23
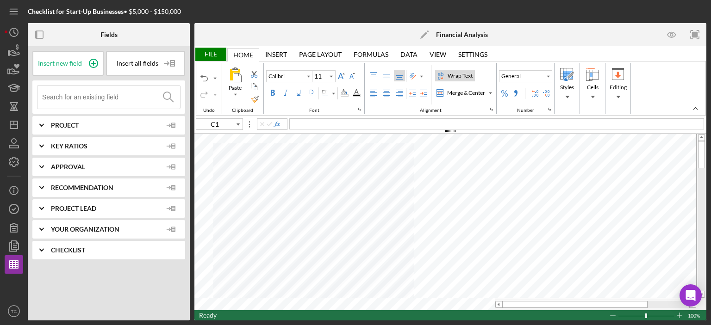
click at [37, 249] on icon "Icon/Expander" at bounding box center [41, 250] width 23 height 23
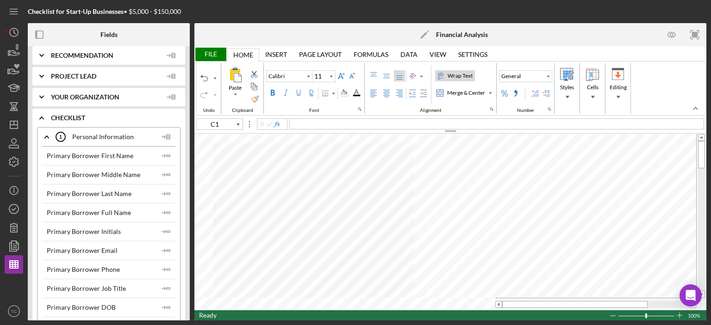
scroll to position [185, 0]
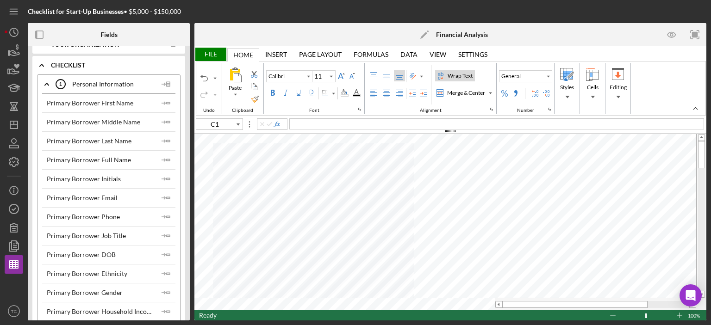
type input "12.5"
type input "A2"
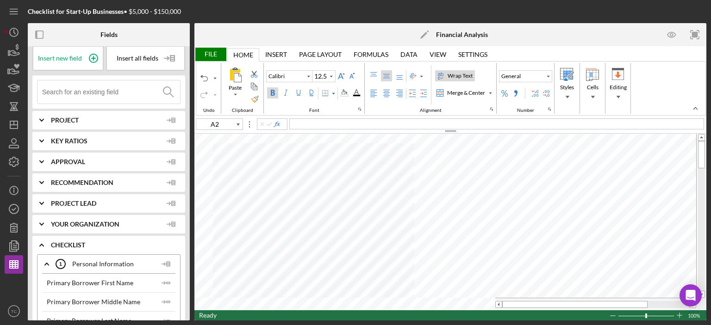
scroll to position [0, 0]
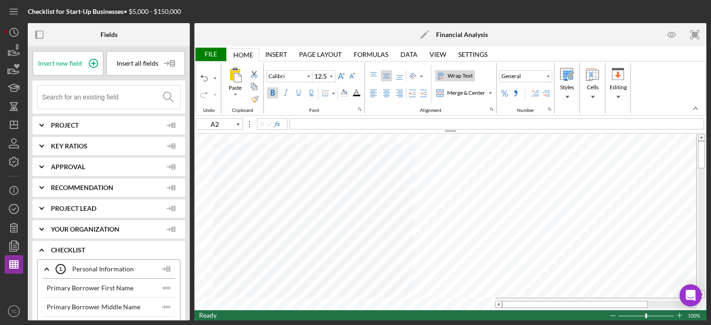
type input "11"
type input "A1"
click at [271, 91] on div "Bold" at bounding box center [272, 92] width 7 height 7
type input "12.5"
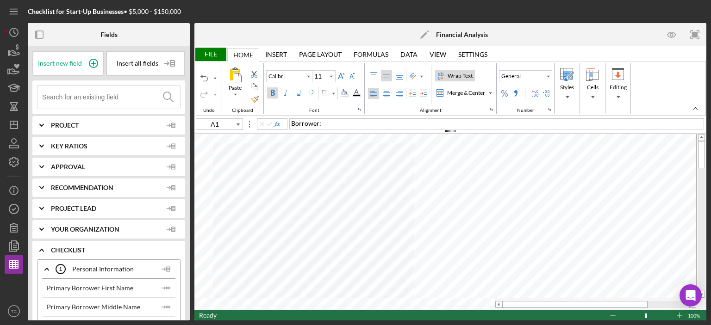
type input "A2"
type input "11"
type input "A1"
type input "12.5"
type input "A2"
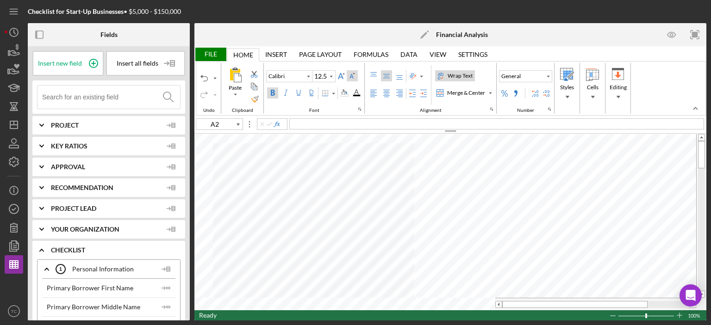
click at [351, 74] on div "Calibri 12.5" at bounding box center [314, 84] width 98 height 43
click at [351, 74] on div "Decrease Font Size" at bounding box center [351, 75] width 7 height 7
click at [341, 77] on div "Increase Font Size" at bounding box center [340, 75] width 7 height 7
type input "11"
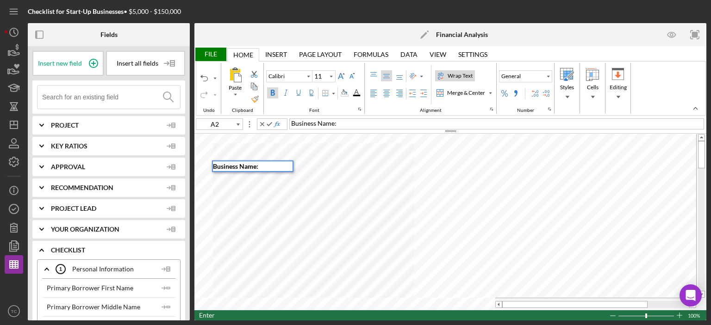
type input "B2"
click at [94, 91] on input at bounding box center [111, 97] width 138 height 23
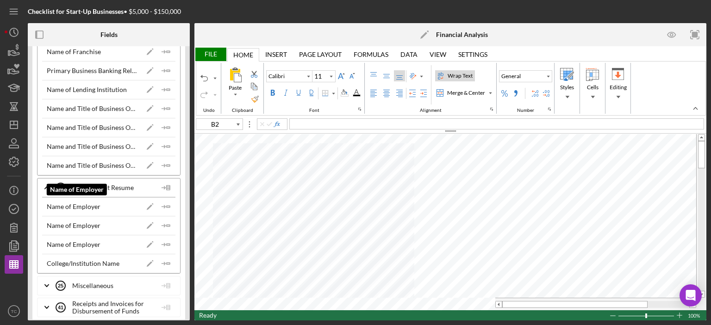
scroll to position [447, 0]
type input "Name"
click at [42, 281] on icon "Icon/Expander" at bounding box center [46, 284] width 23 height 23
click at [48, 284] on polyline at bounding box center [47, 285] width 4 height 2
click at [44, 279] on icon "Icon/Expander" at bounding box center [46, 284] width 23 height 23
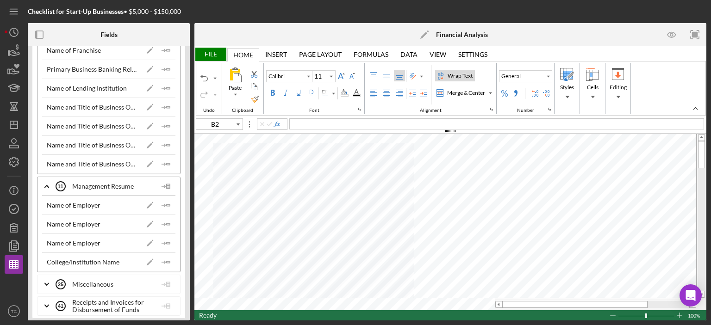
click at [46, 279] on icon "Icon/Expander" at bounding box center [46, 284] width 23 height 23
click at [102, 280] on div "Miscellaneous 25 Miscellaneous" at bounding box center [106, 284] width 101 height 23
click at [67, 281] on icon "Miscellaneous 25" at bounding box center [60, 284] width 23 height 23
click at [46, 181] on icon "Icon/Expander" at bounding box center [46, 186] width 23 height 23
click at [46, 186] on polyline at bounding box center [47, 187] width 4 height 2
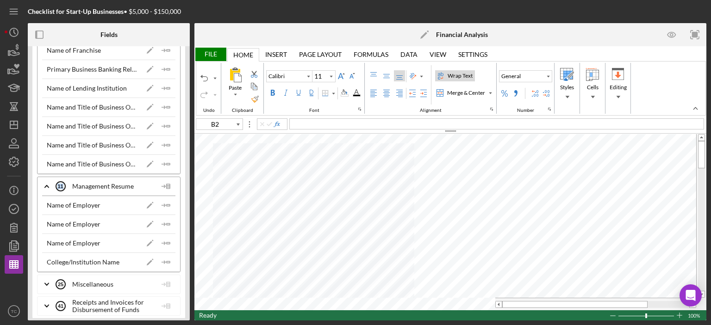
click at [46, 186] on polyline at bounding box center [47, 187] width 4 height 2
click at [61, 184] on tspan "11" at bounding box center [60, 187] width 6 height 6
click at [46, 184] on icon "Icon/Expander" at bounding box center [46, 186] width 23 height 23
click at [56, 302] on icon "Icon/Expander" at bounding box center [46, 306] width 23 height 23
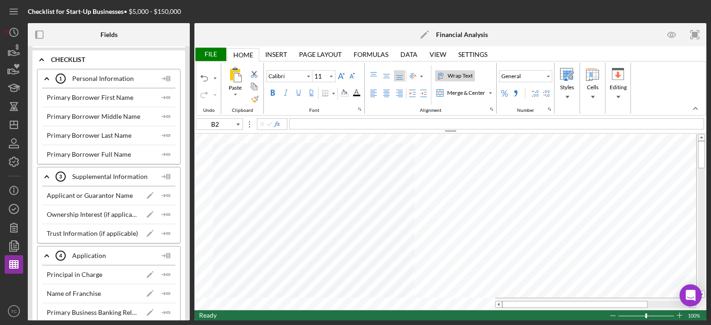
scroll to position [170, 0]
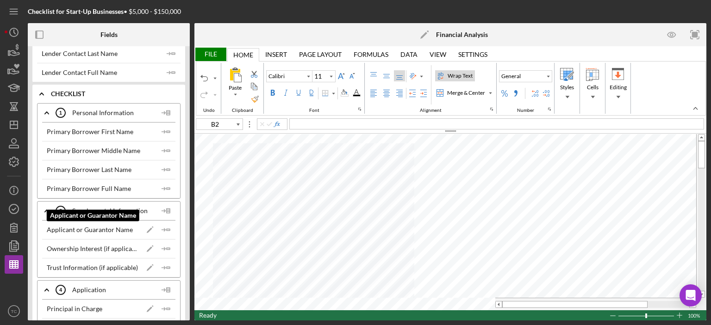
click at [108, 223] on div "Applicant or Guarantor Name Applicant or Guarantor Name Icon/Edit Icon/Insert F…" at bounding box center [108, 229] width 133 height 19
click at [110, 227] on div "Applicant or Guarantor Name" at bounding box center [90, 229] width 86 height 7
click at [162, 230] on line "button" at bounding box center [162, 230] width 3 height 0
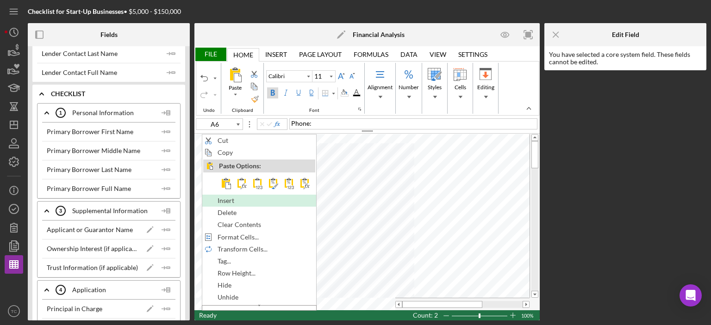
click at [232, 204] on div "Insert" at bounding box center [259, 201] width 112 height 10
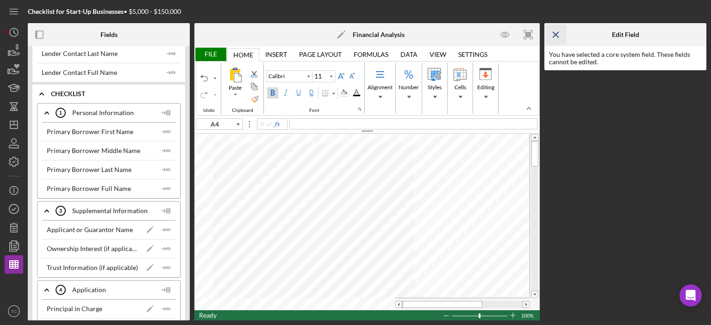
click at [560, 34] on icon "Icon/Menu Close" at bounding box center [555, 35] width 21 height 21
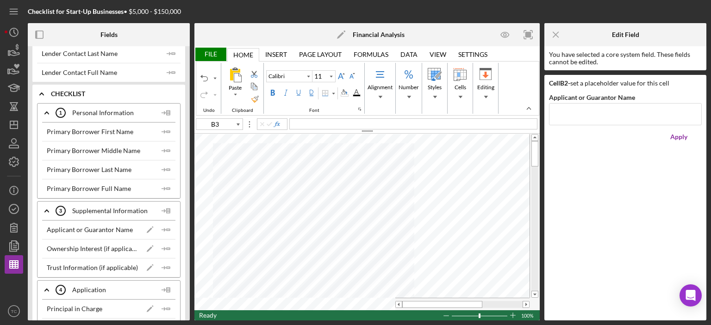
type input "B4"
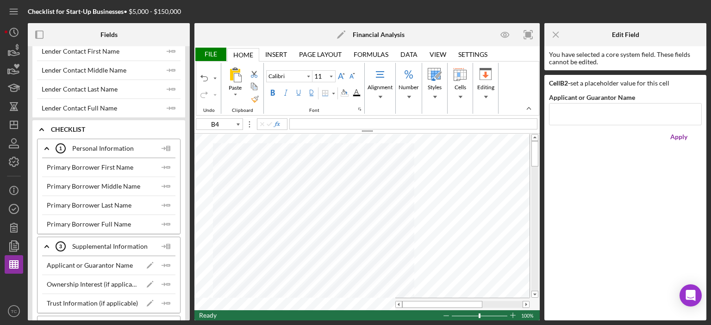
scroll to position [0, 0]
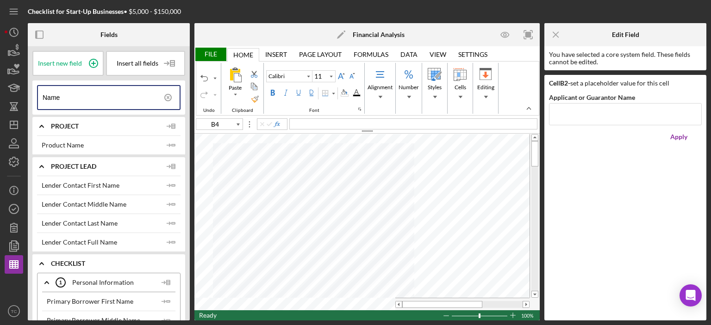
click at [68, 100] on input "Name" at bounding box center [111, 97] width 137 height 23
drag, startPoint x: 67, startPoint y: 97, endPoint x: 0, endPoint y: 94, distance: 66.7
click at [0, 96] on div "Checklist for Start-Up Businesses • $5,000 - $150,000 Fields Insert new field I…" at bounding box center [355, 162] width 711 height 325
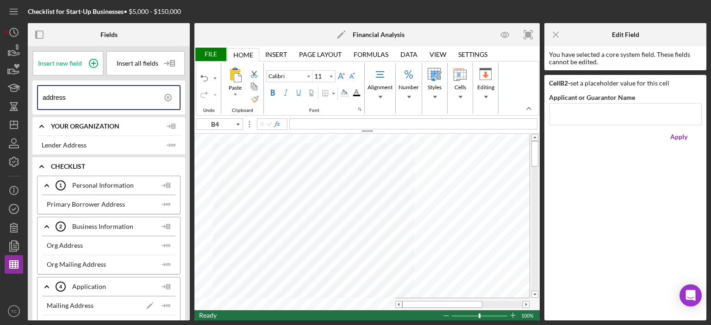
type input "address"
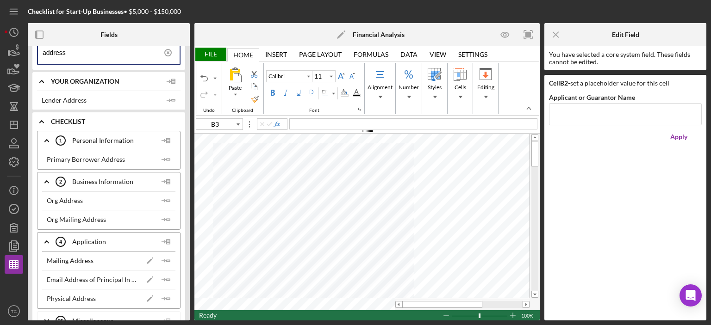
scroll to position [46, 0]
click at [73, 199] on div "Org Address" at bounding box center [65, 199] width 36 height 7
click at [69, 196] on div "Org Address" at bounding box center [65, 199] width 36 height 7
click at [161, 199] on icon "Icon/Insert Field" at bounding box center [166, 199] width 19 height 19
type input "A4"
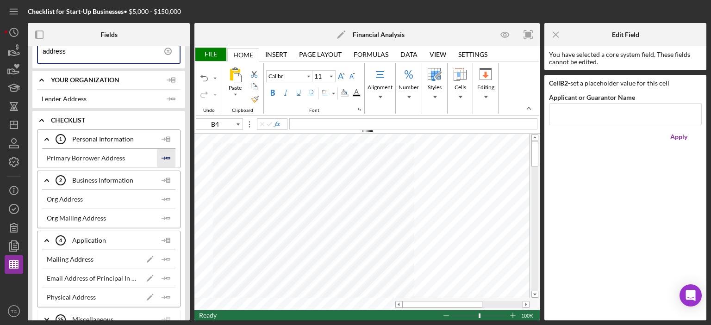
click at [165, 157] on icon "Icon/Insert Field" at bounding box center [166, 158] width 19 height 19
type input "A6"
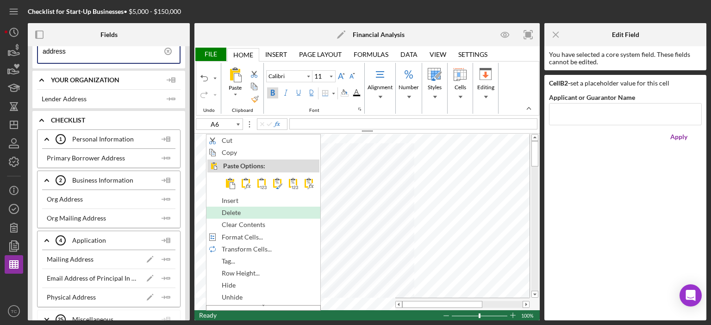
click at [229, 209] on span "Delete" at bounding box center [237, 212] width 30 height 7
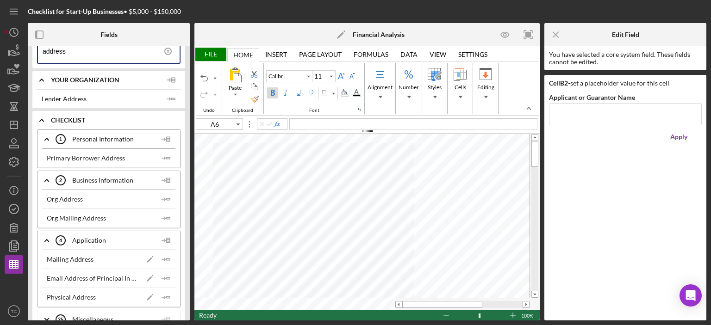
click at [80, 48] on input "address" at bounding box center [111, 51] width 137 height 23
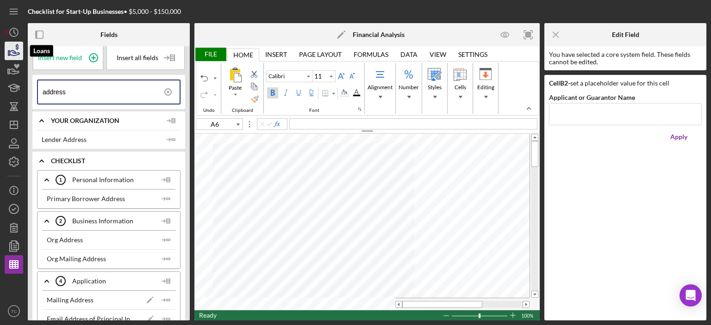
scroll to position [0, 0]
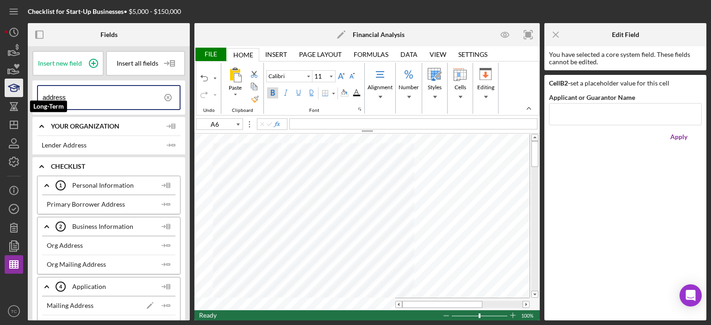
drag, startPoint x: 77, startPoint y: 55, endPoint x: 11, endPoint y: 95, distance: 77.0
click at [14, 99] on div "Checklist for Start-Up Businesses • $5,000 - $150,000 Fields Insert new field I…" at bounding box center [355, 160] width 701 height 321
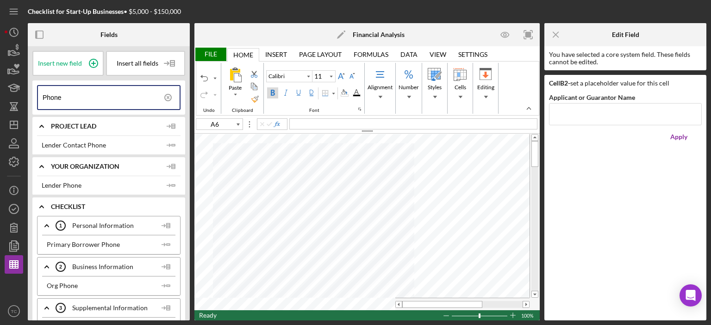
type input "Phone"
type input "A6"
click at [213, 210] on span "Phone:" at bounding box center [223, 212] width 20 height 8
click at [161, 286] on line "button" at bounding box center [162, 286] width 3 height 0
type input "A7"
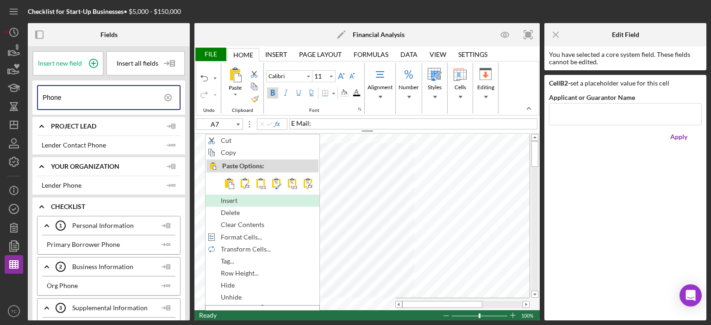
click at [241, 201] on span "Insert" at bounding box center [234, 200] width 27 height 7
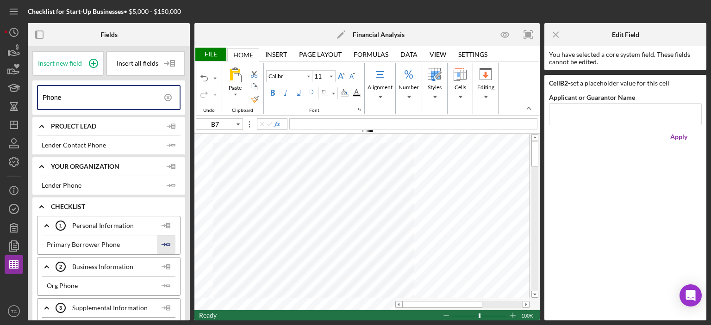
click at [157, 244] on icon "Icon/Insert Field" at bounding box center [166, 244] width 19 height 19
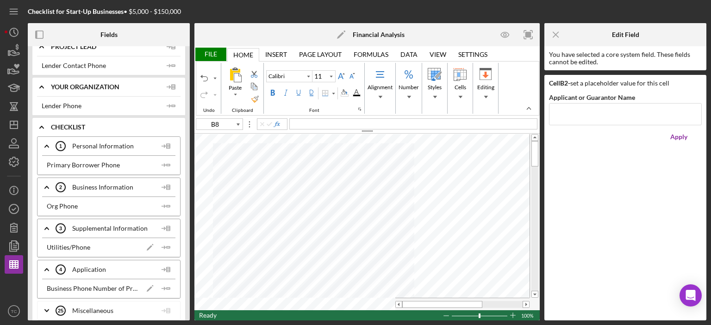
scroll to position [93, 0]
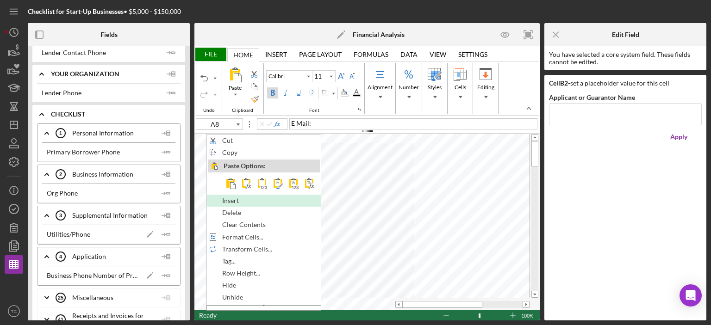
click at [237, 201] on span "Insert" at bounding box center [235, 200] width 27 height 7
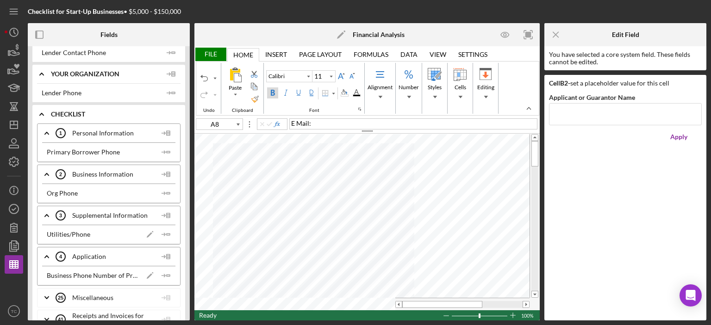
type input "A9"
type input "B9"
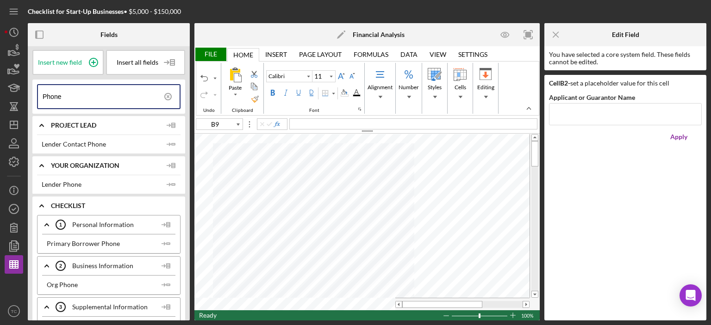
scroll to position [0, 0]
drag, startPoint x: 70, startPoint y: 100, endPoint x: 6, endPoint y: 90, distance: 65.5
click at [6, 90] on div "Checklist for Start-Up Businesses • $5,000 - $150,000 Fields Insert new field I…" at bounding box center [355, 160] width 701 height 321
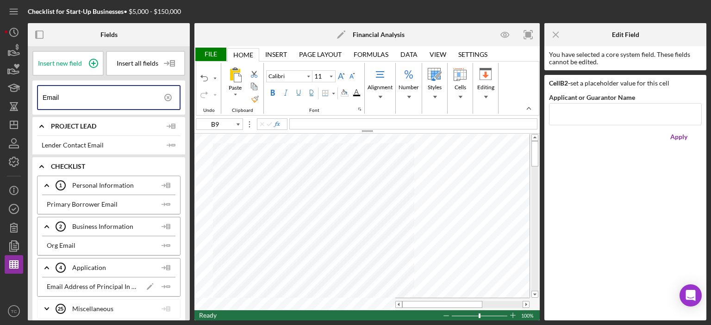
type input "Email"
type input "A9"
click at [248, 238] on span "Business EMail:" at bounding box center [235, 239] width 45 height 8
type input "A10"
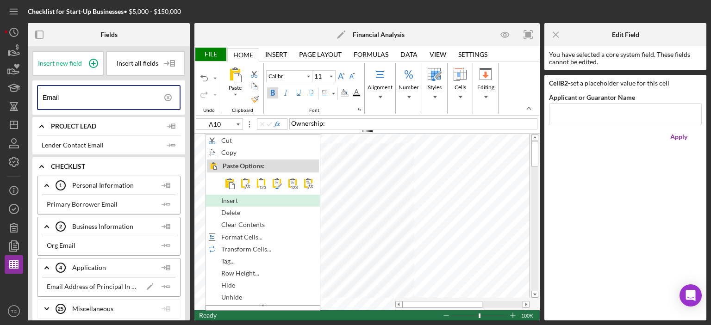
click at [237, 201] on span "Insert" at bounding box center [234, 200] width 27 height 7
click at [259, 203] on div "Insert" at bounding box center [261, 201] width 112 height 10
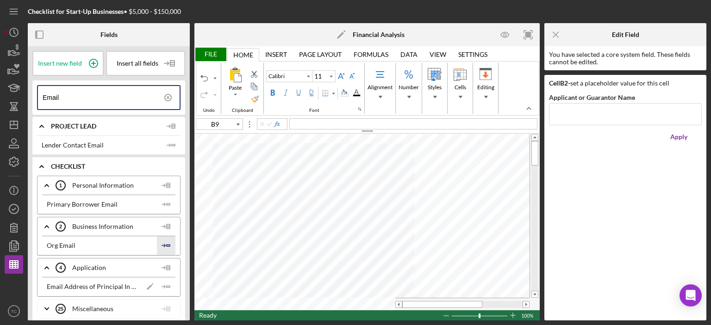
click at [163, 241] on icon "Icon/Insert Field" at bounding box center [166, 245] width 19 height 19
click at [165, 200] on icon "Icon/Insert Field" at bounding box center [166, 204] width 19 height 19
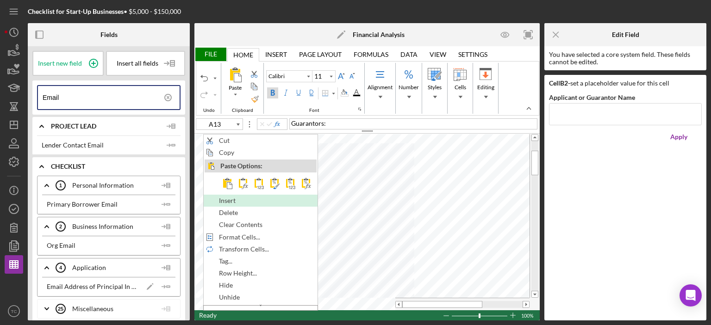
click at [225, 203] on span "Insert" at bounding box center [232, 200] width 27 height 7
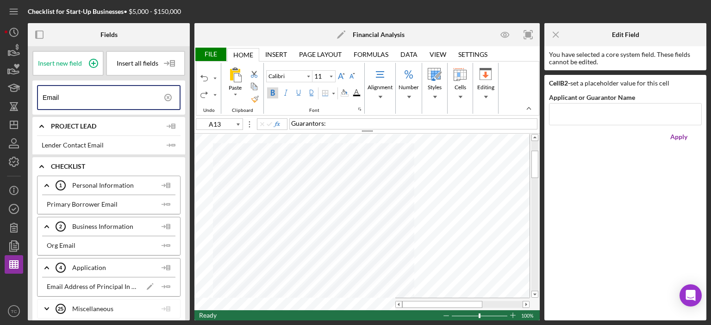
type input "B12"
drag, startPoint x: 82, startPoint y: 100, endPoint x: 20, endPoint y: 93, distance: 62.9
click at [20, 93] on div "Checklist for Start-Up Businesses • $5,000 - $150,000 Fields Insert new field I…" at bounding box center [355, 160] width 701 height 321
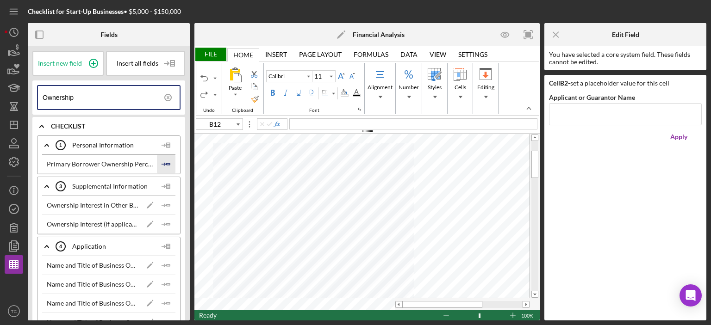
type input "Ownership"
click at [161, 162] on icon "Icon/Insert Field" at bounding box center [166, 164] width 19 height 19
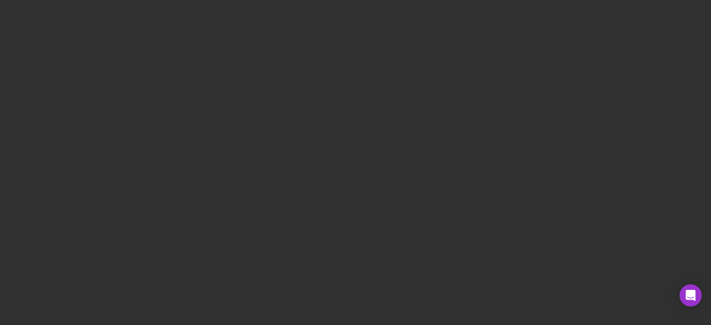
click at [187, 118] on div at bounding box center [355, 162] width 711 height 325
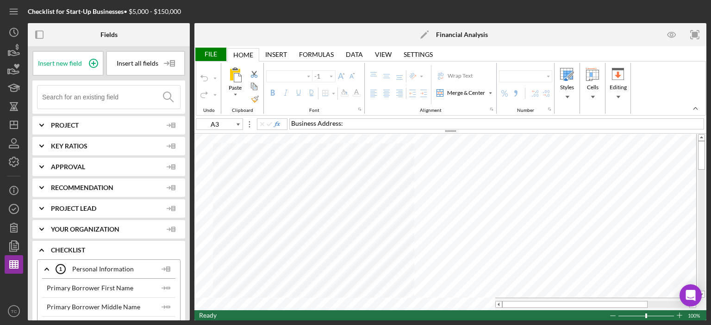
type input "Calibri"
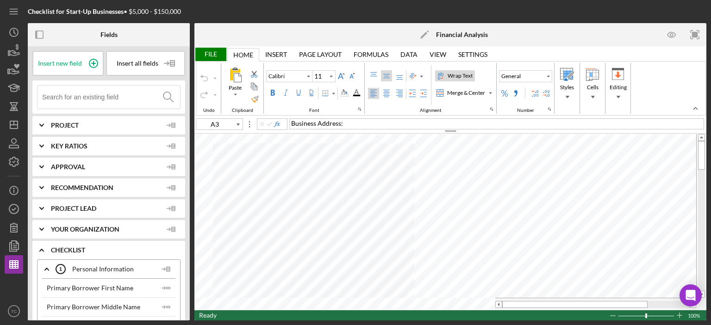
type input "12.5"
type input "A2"
type input "11"
type input "A1"
type input "12.5"
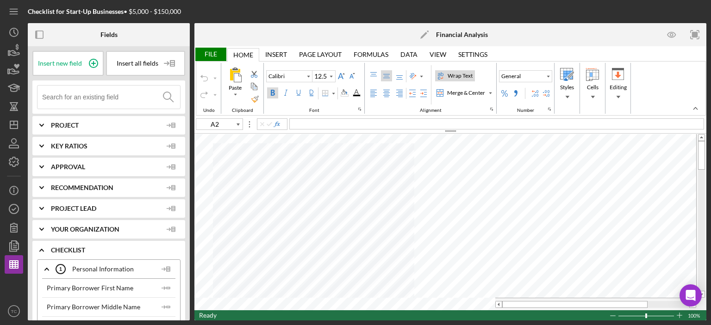
click at [208, 52] on div "File" at bounding box center [210, 54] width 32 height 13
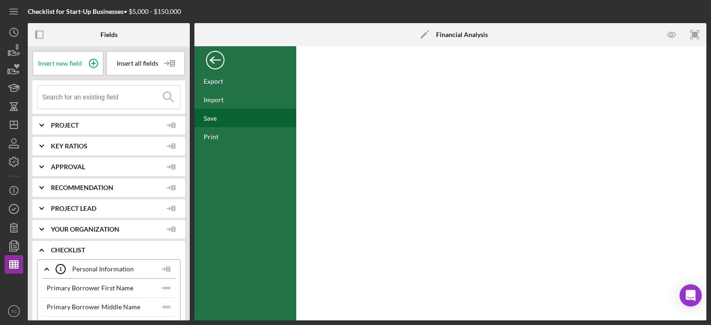
click at [215, 122] on div "Save" at bounding box center [245, 118] width 102 height 19
click at [214, 61] on div "Back" at bounding box center [215, 58] width 19 height 19
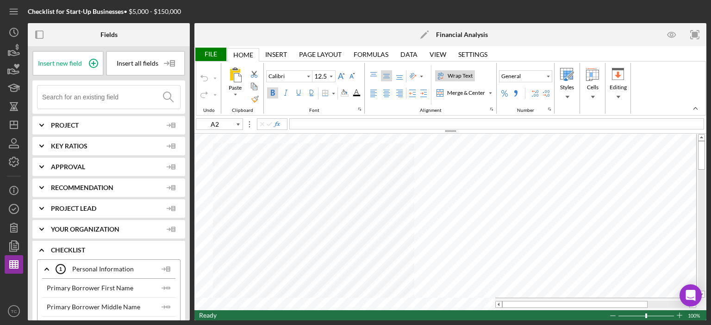
type input "M18"
type input "11"
type input "D13"
type input "10"
type input "A2"
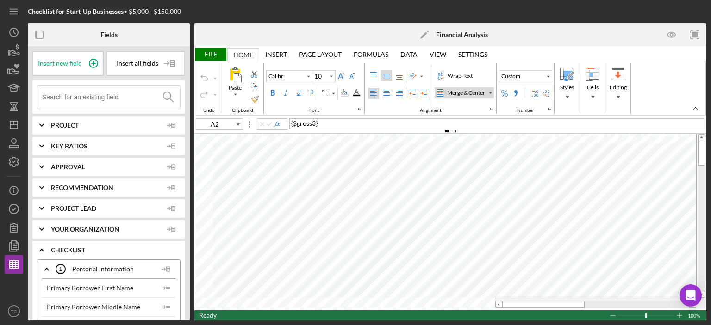
type input "12.5"
